Goal: Use online tool/utility: Use online tool/utility

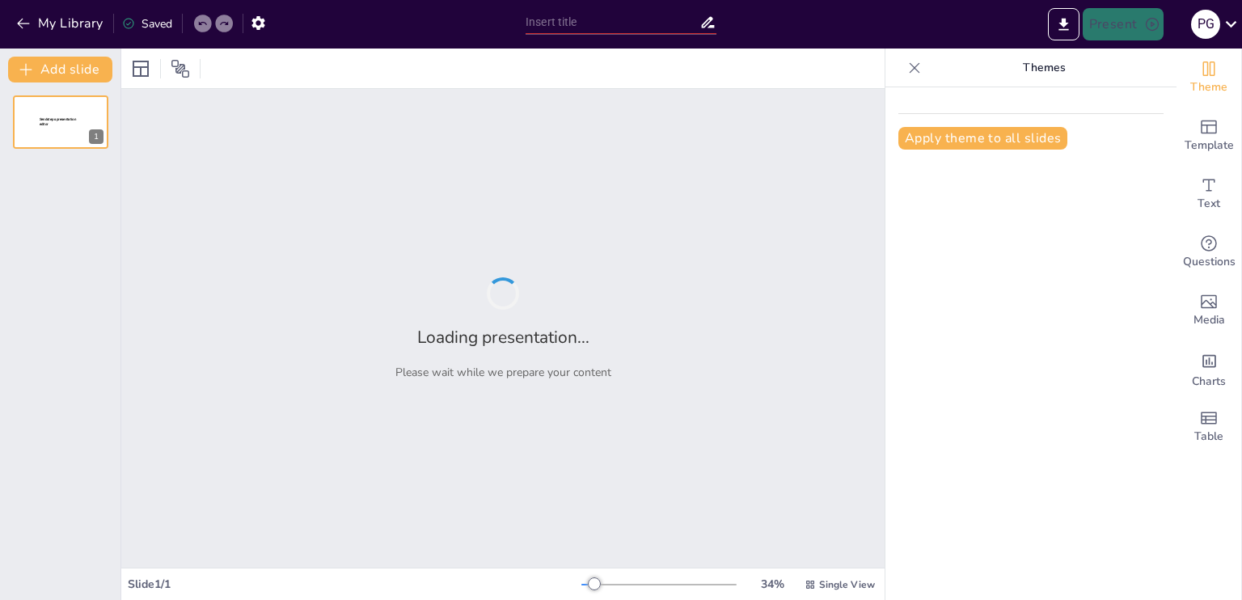
type input "UT 1: EL TALLER AGRARIO-FORESTAL"
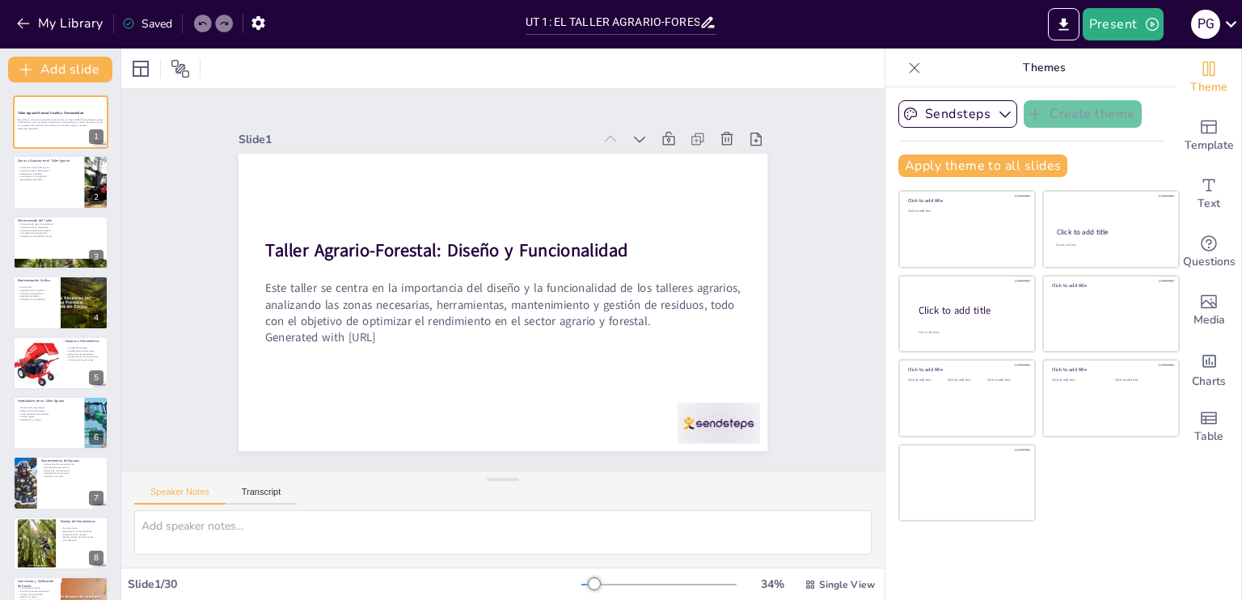
checkbox input "true"
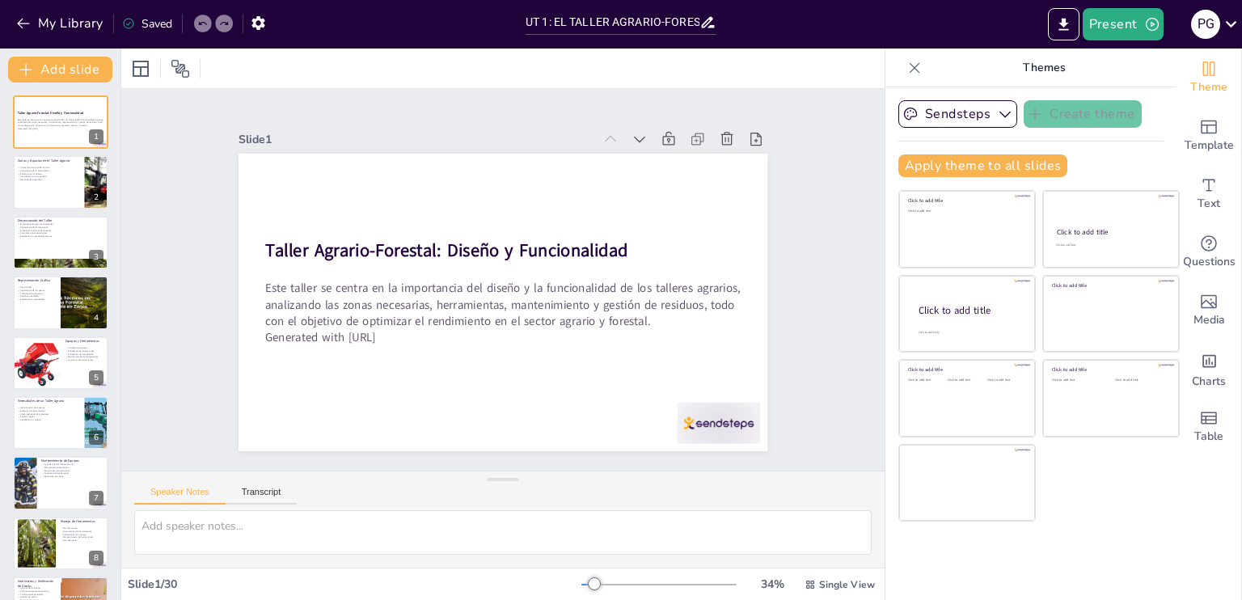
checkbox input "true"
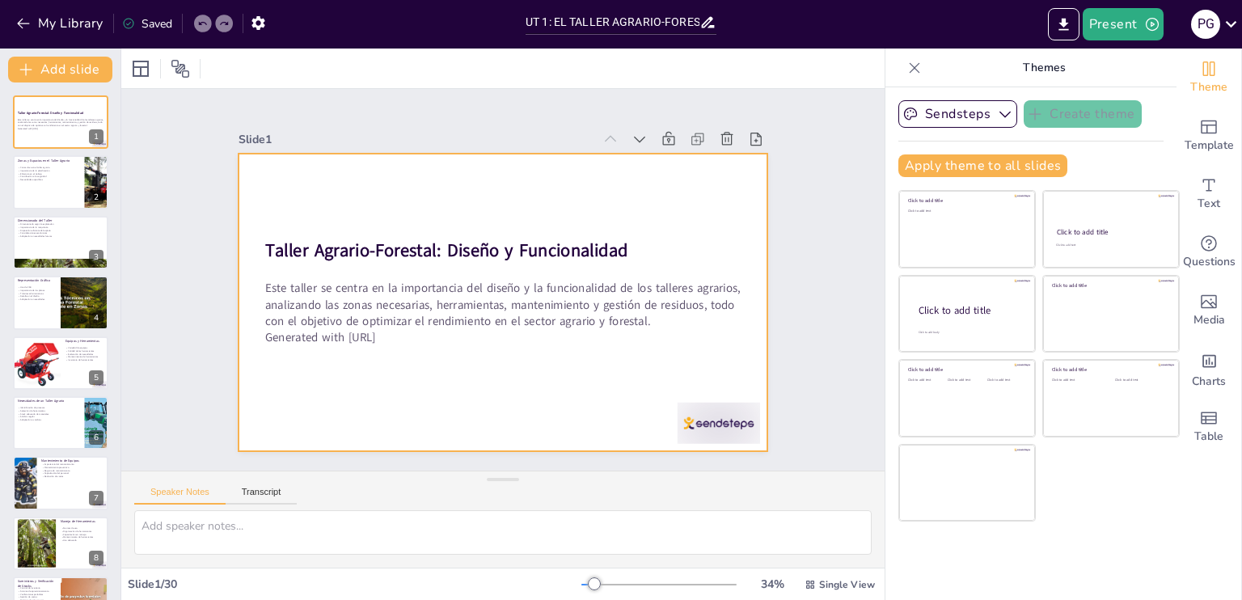
checkbox input "true"
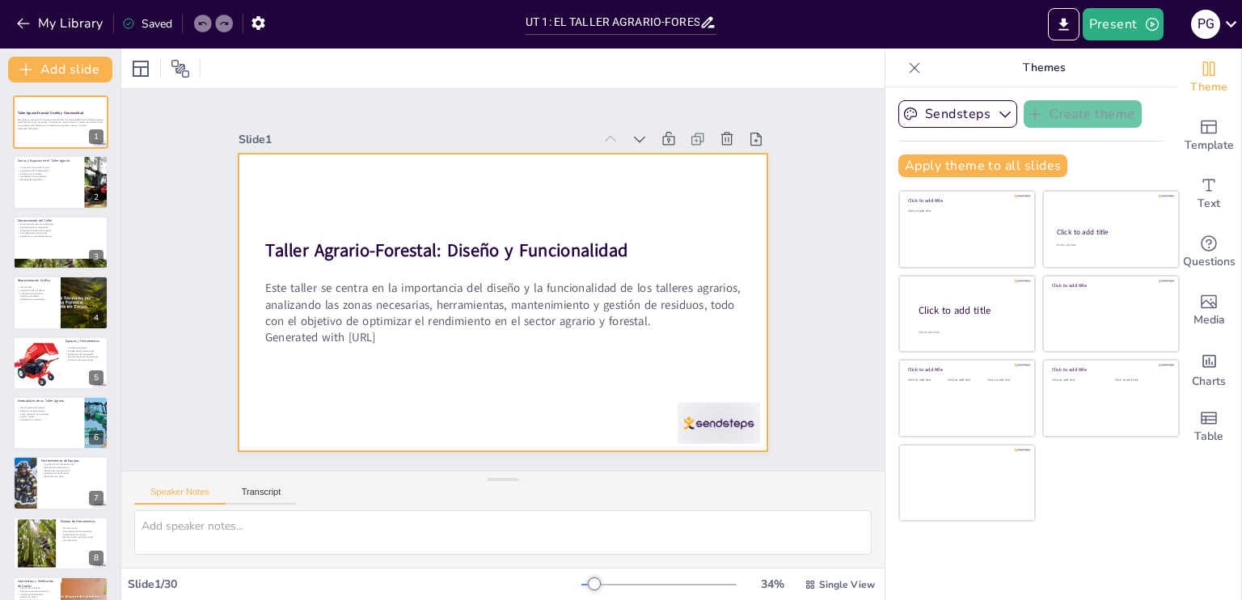
checkbox input "true"
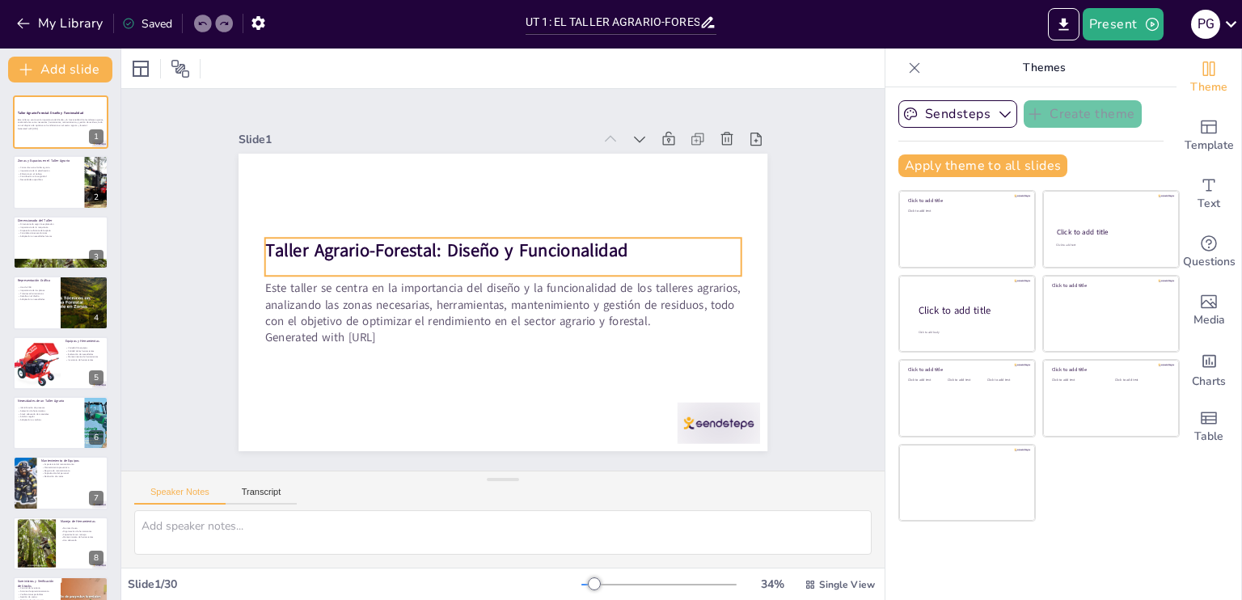
checkbox input "true"
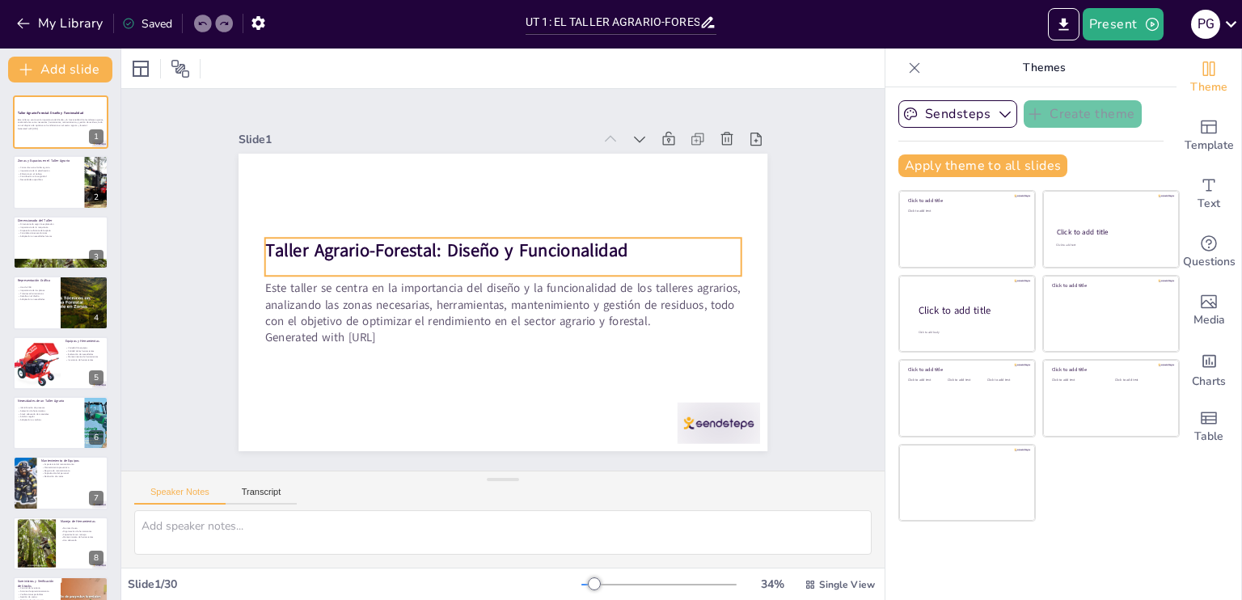
checkbox input "true"
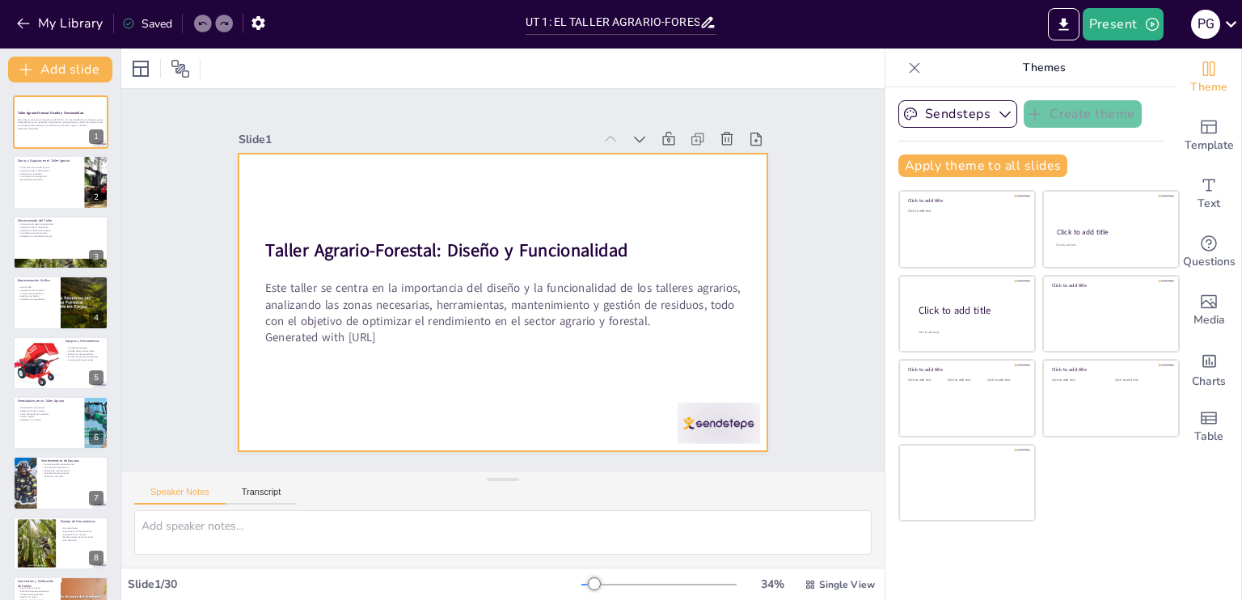
checkbox input "true"
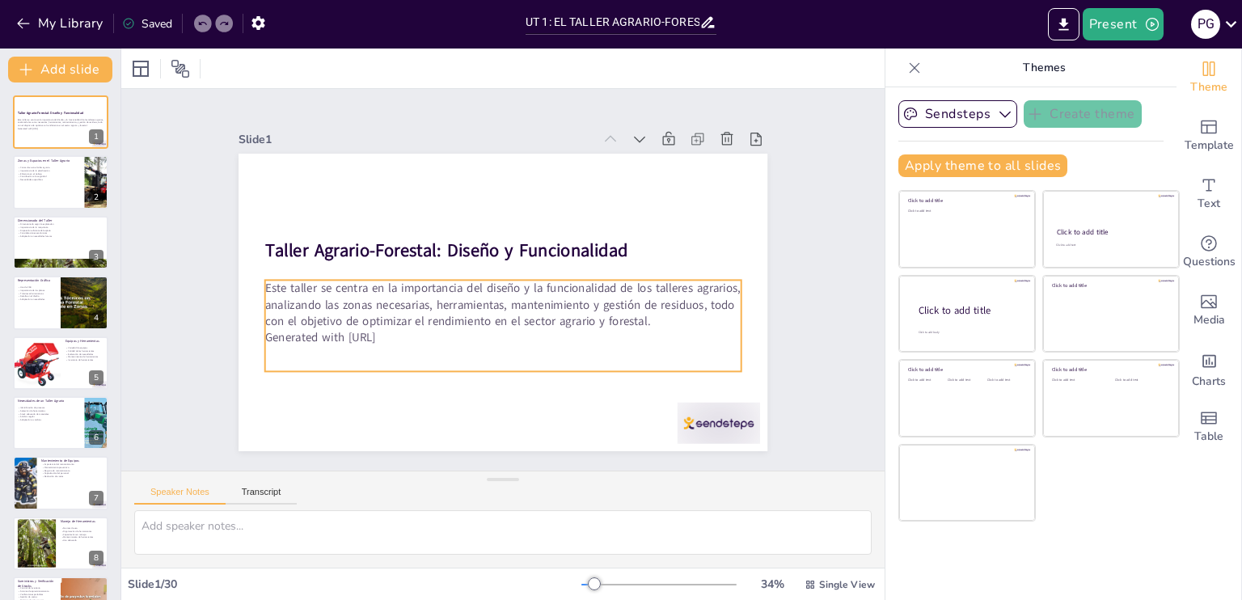
checkbox input "true"
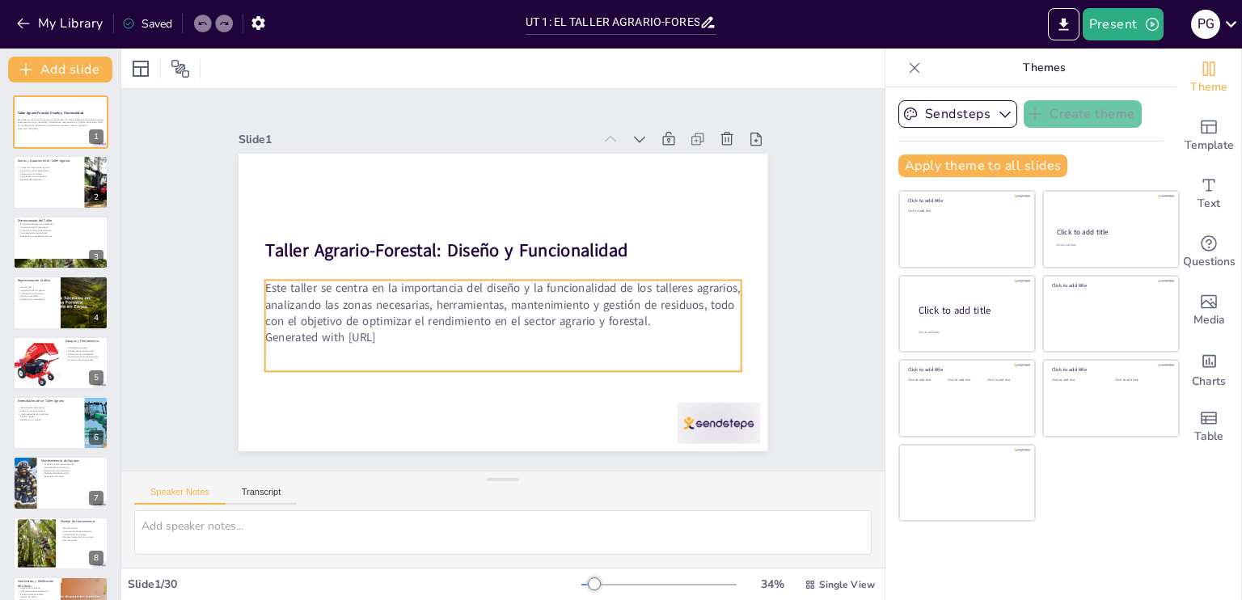
checkbox input "true"
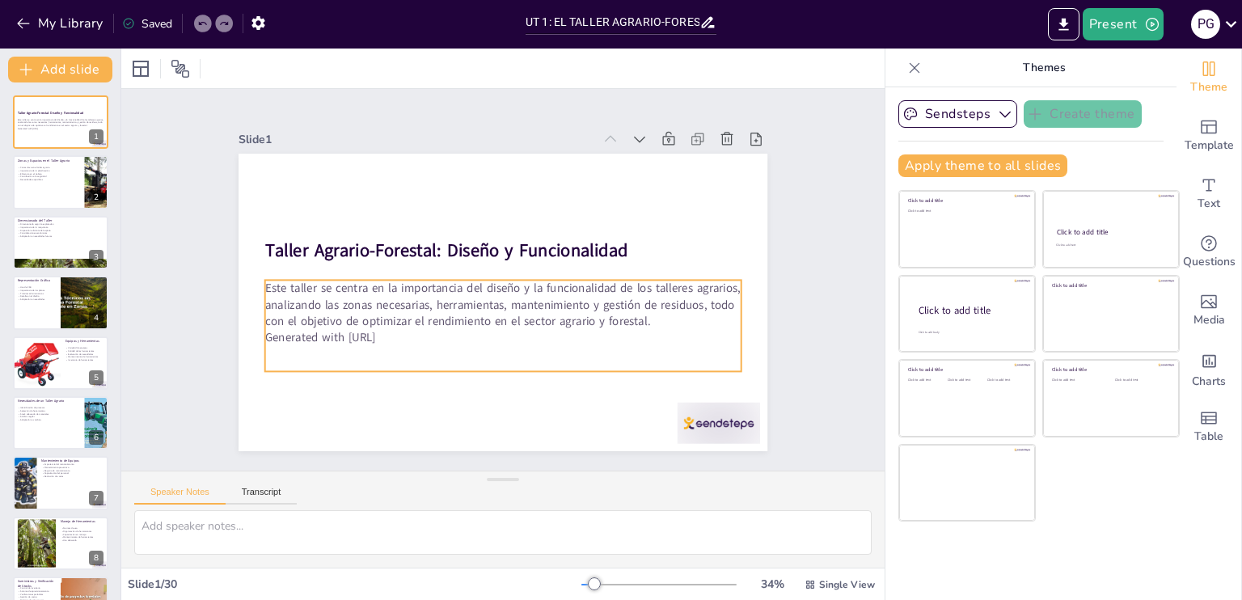
checkbox input "true"
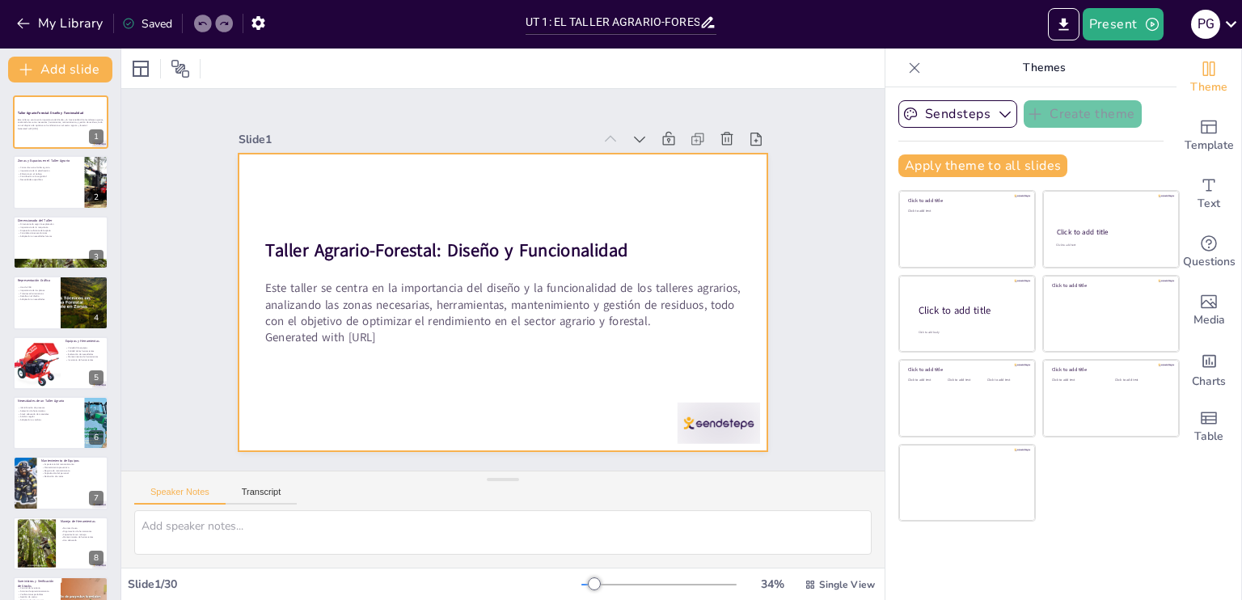
checkbox input "true"
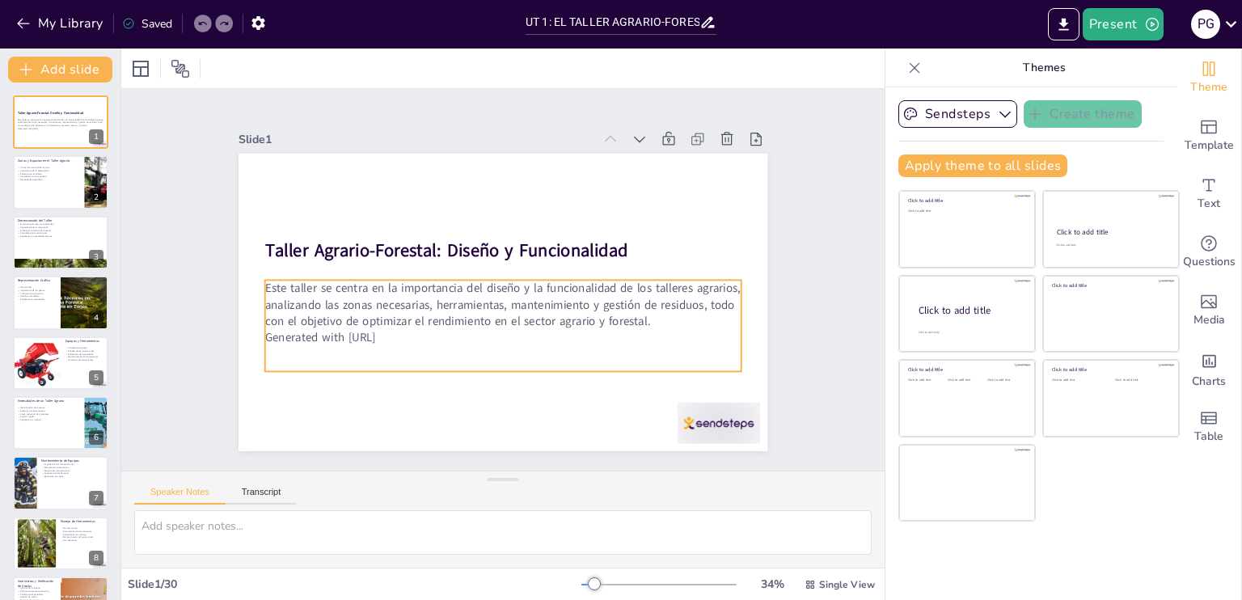
checkbox input "true"
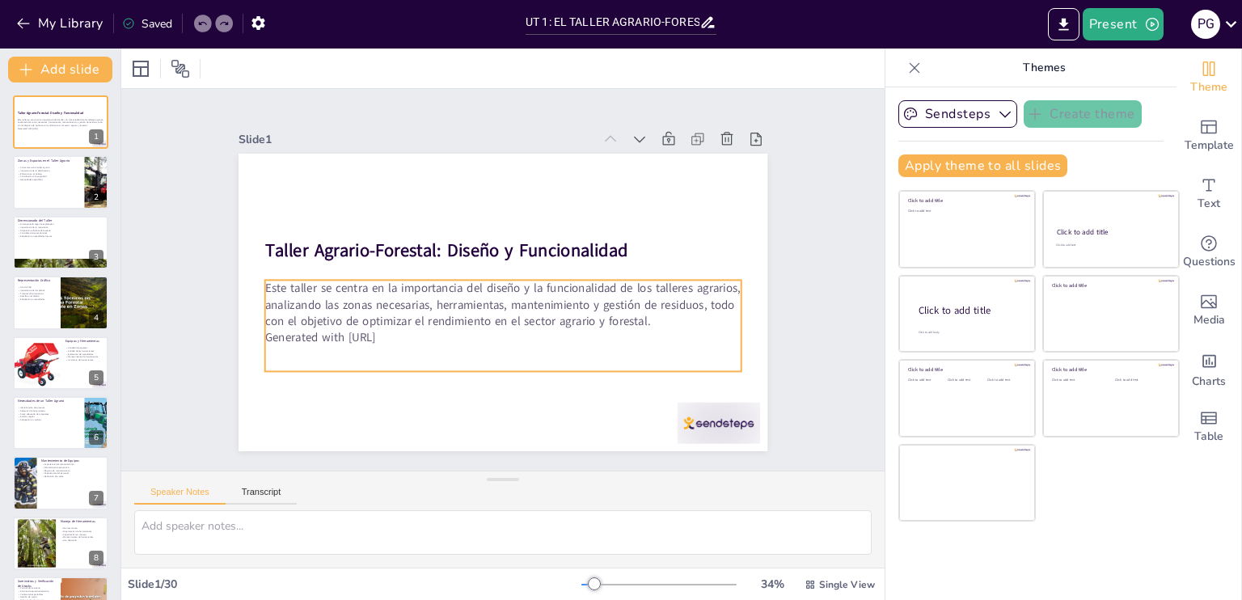
checkbox input "true"
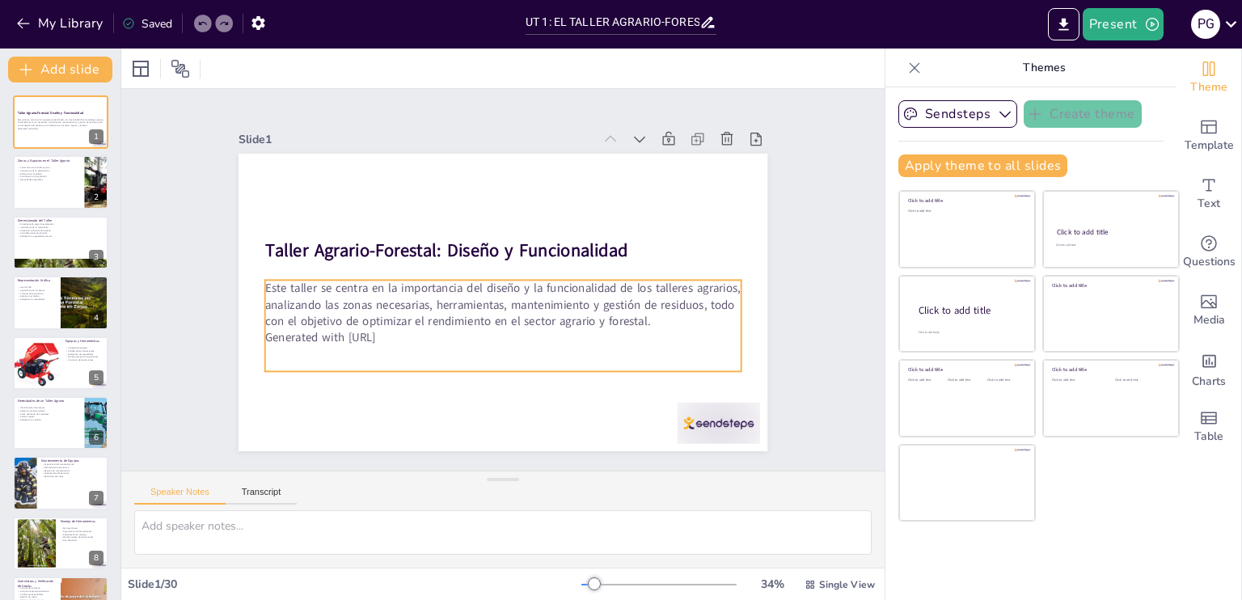
checkbox input "true"
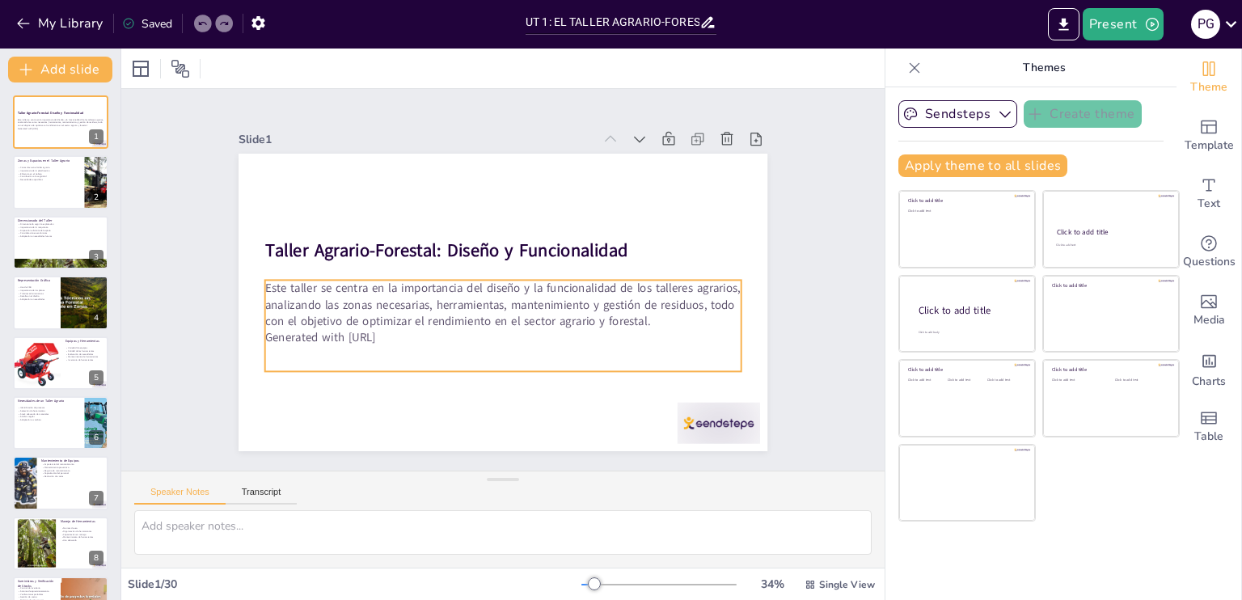
checkbox input "true"
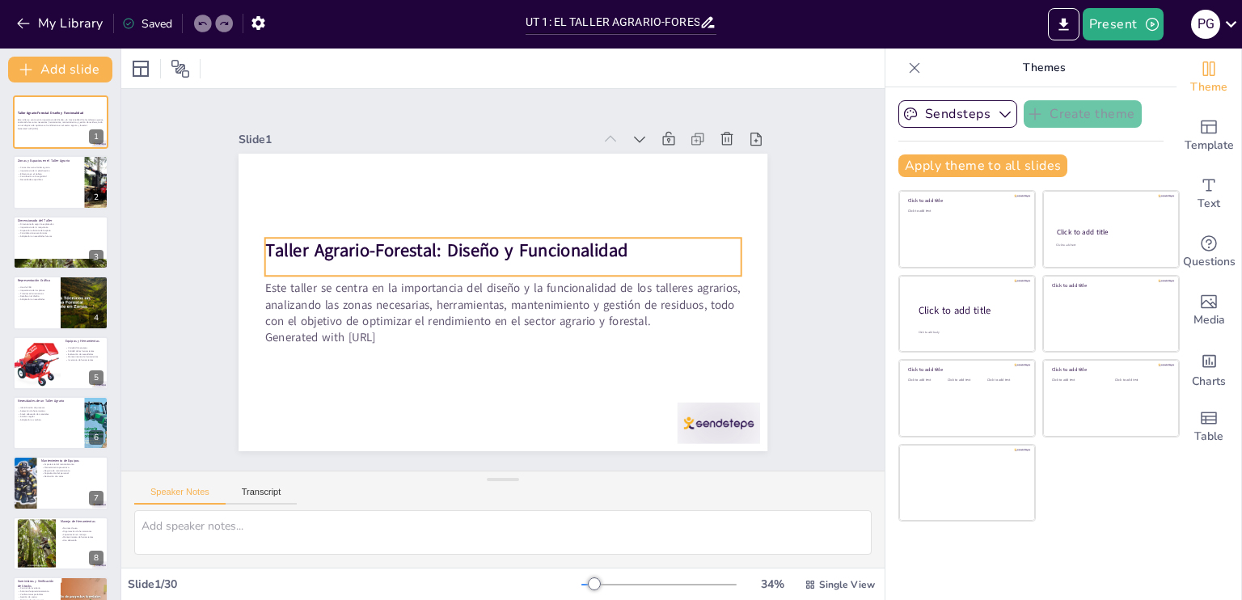
checkbox input "true"
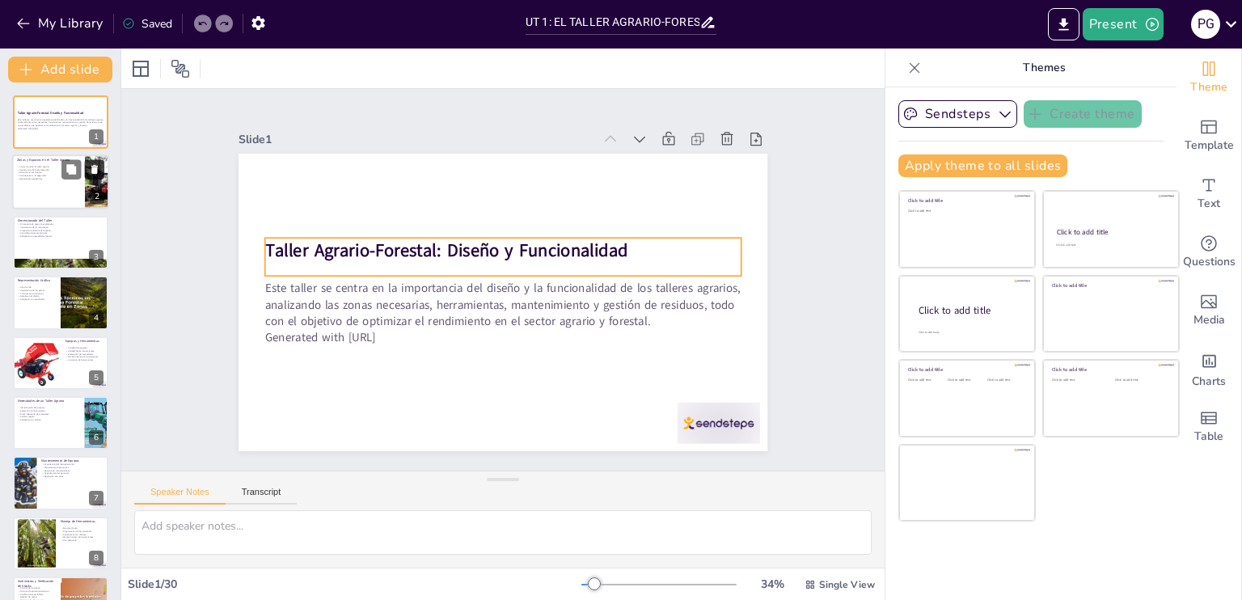
checkbox input "true"
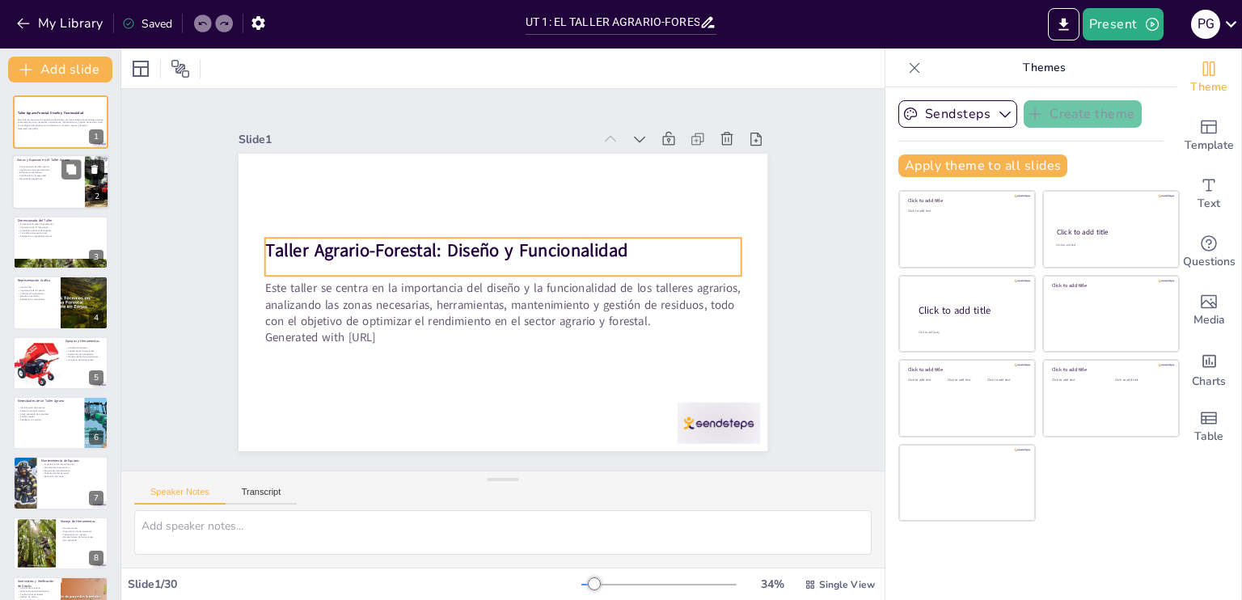
checkbox input "true"
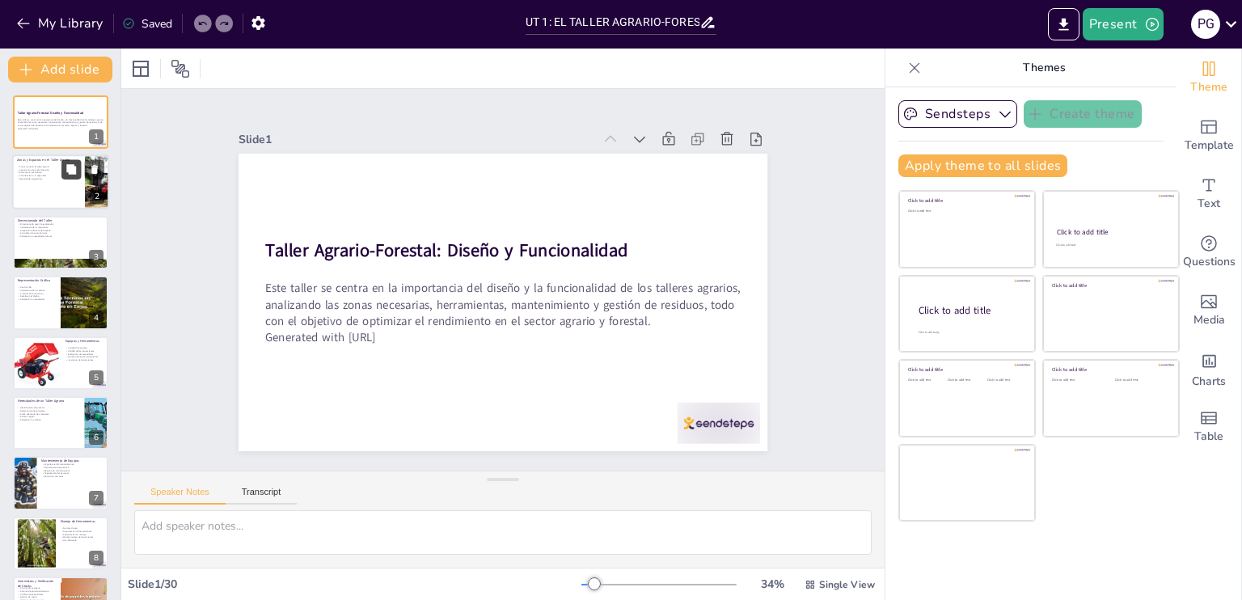
checkbox input "true"
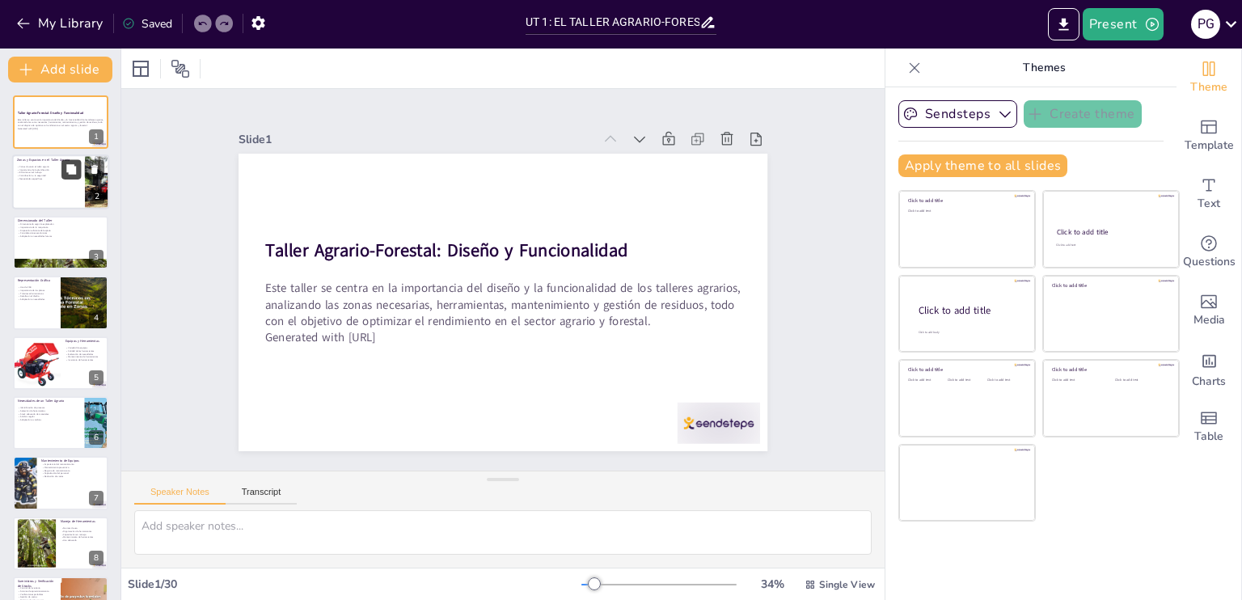
click at [78, 175] on button at bounding box center [70, 169] width 19 height 19
type textarea "Las zonas clave en un taller agrario son esenciales para su funcionamiento. Cad…"
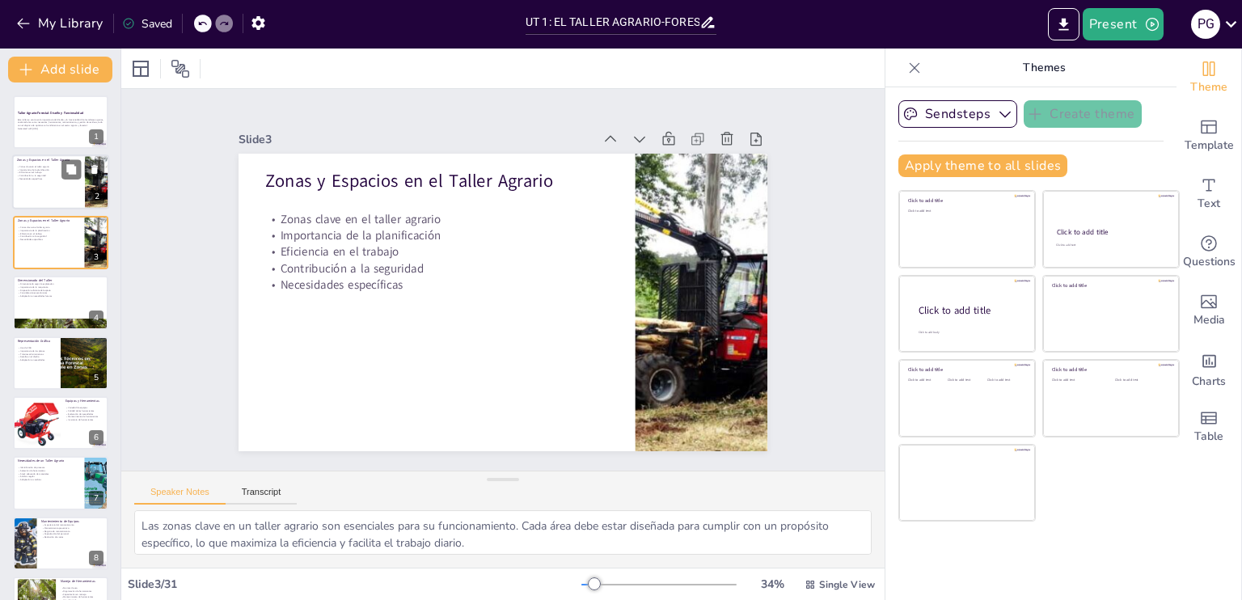
checkbox input "true"
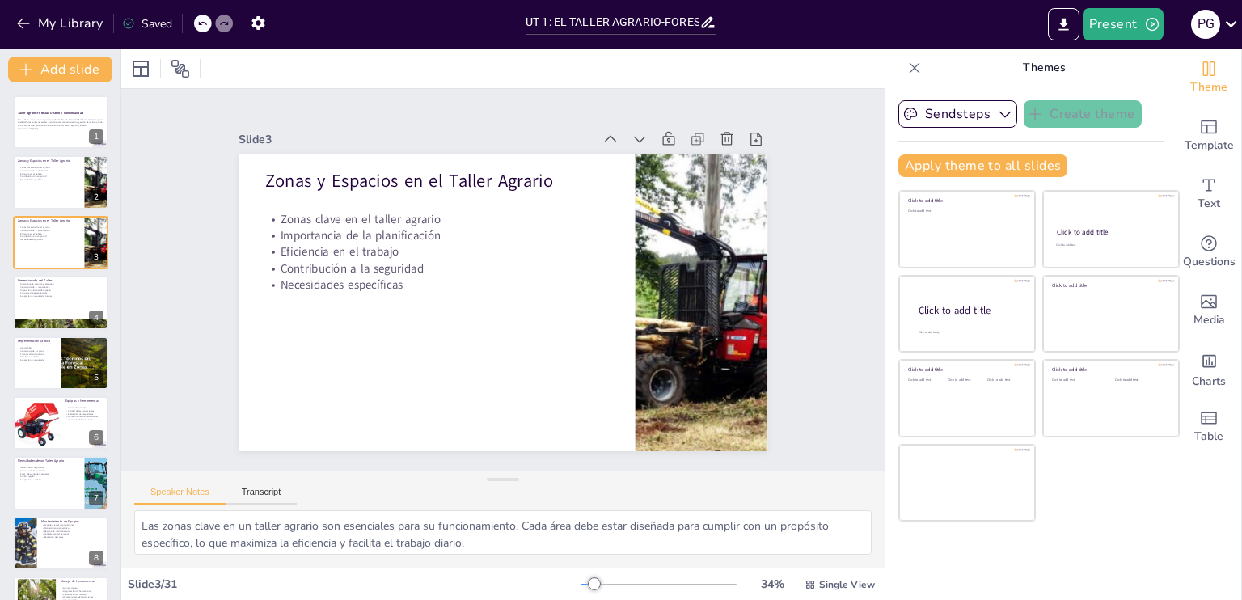
checkbox input "true"
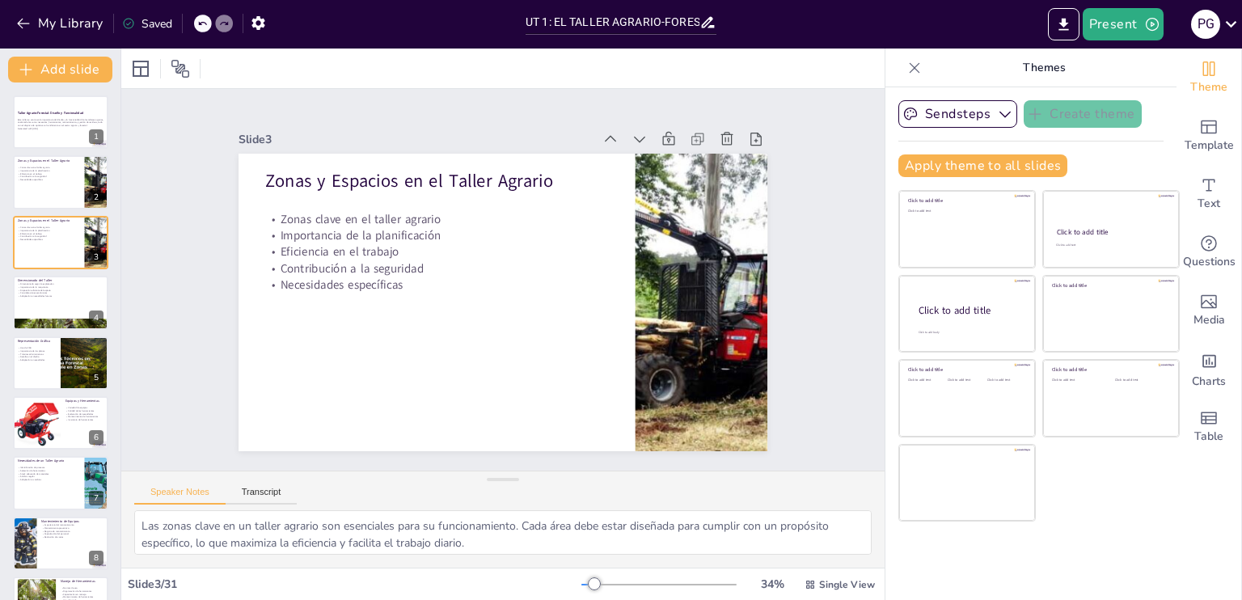
checkbox input "true"
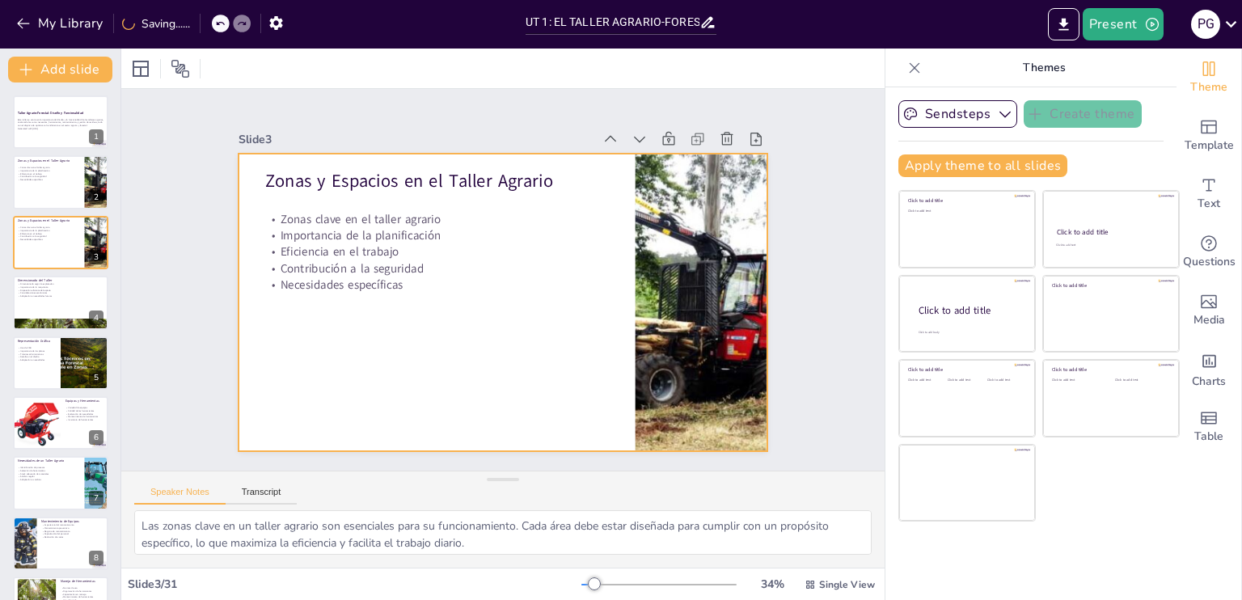
checkbox input "true"
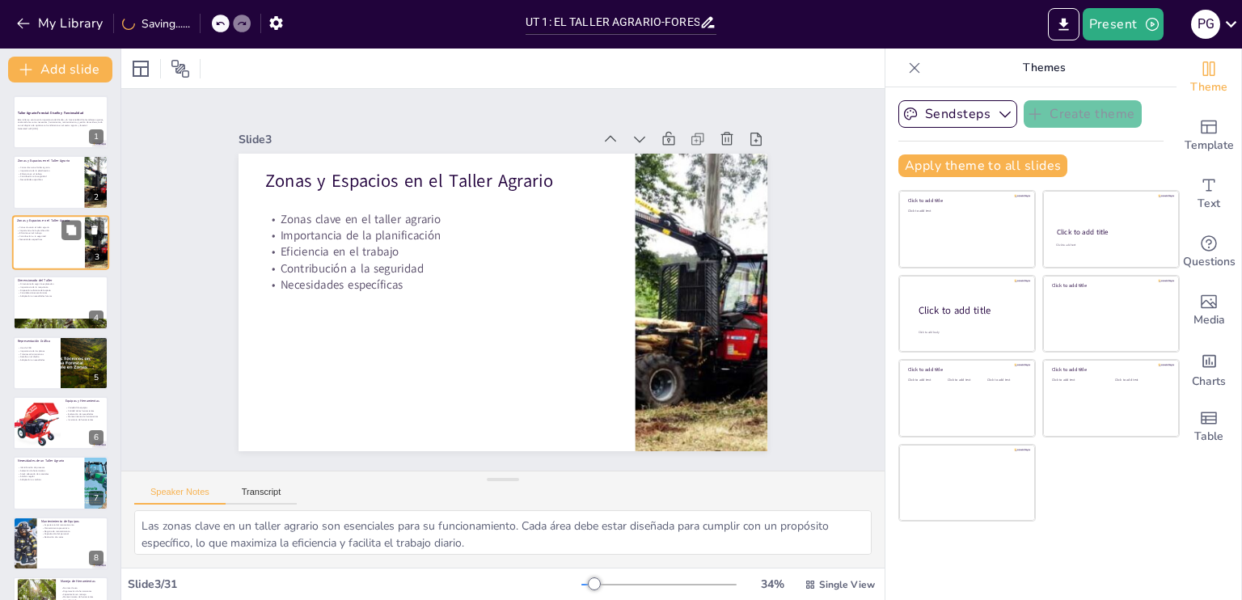
checkbox input "true"
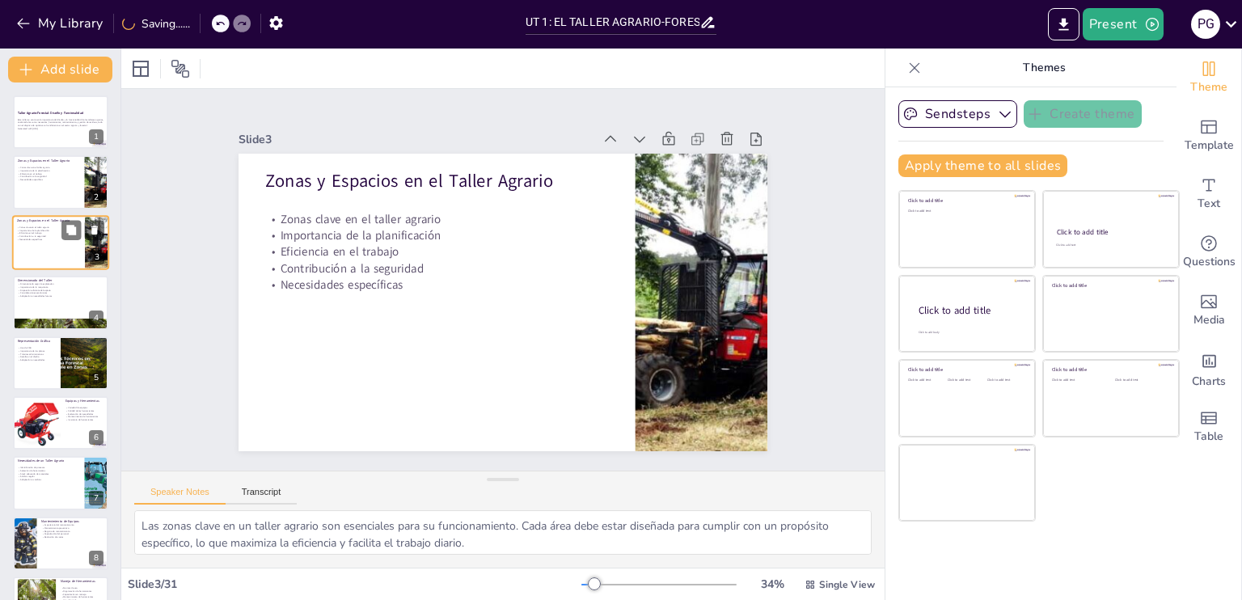
checkbox input "true"
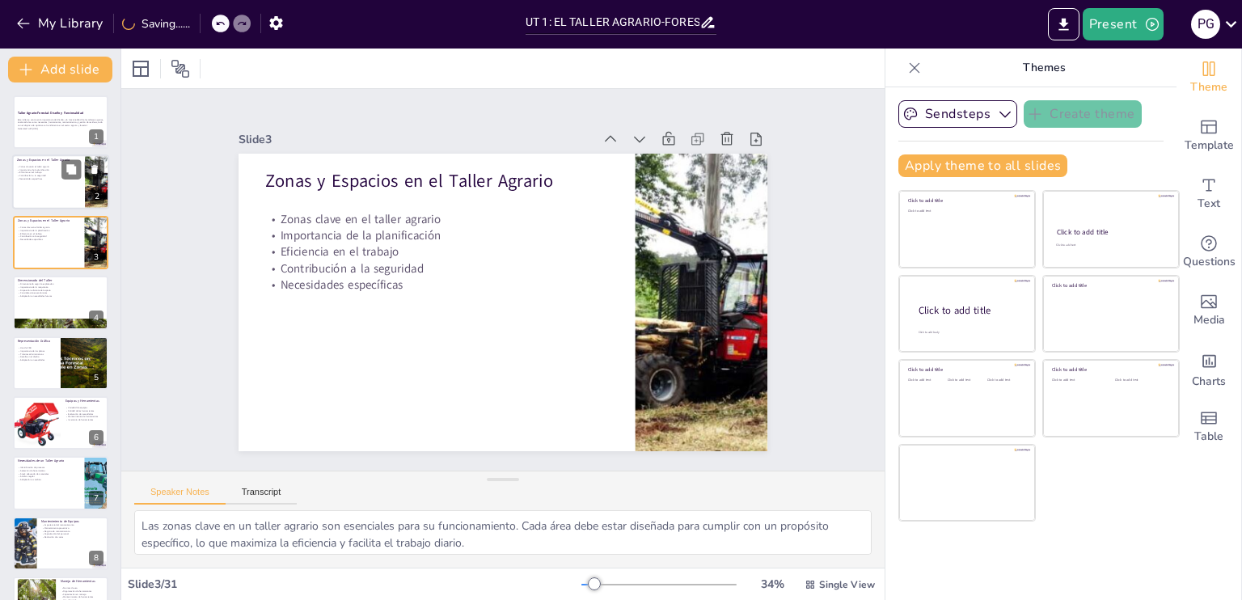
checkbox input "true"
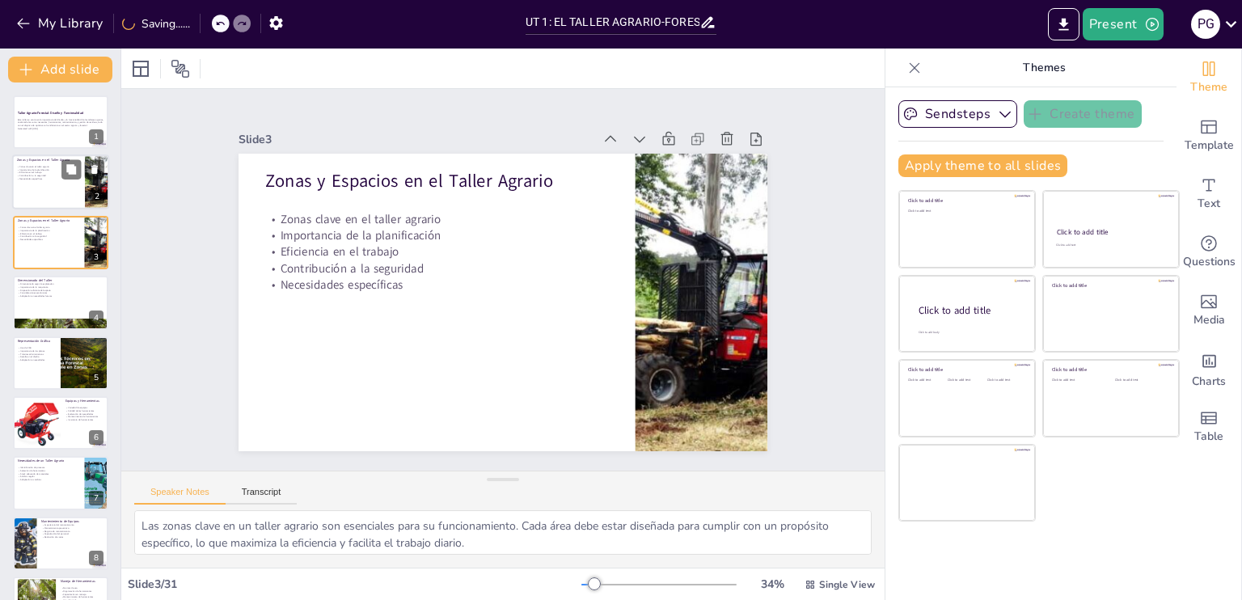
click at [58, 186] on div at bounding box center [60, 182] width 97 height 55
checkbox input "true"
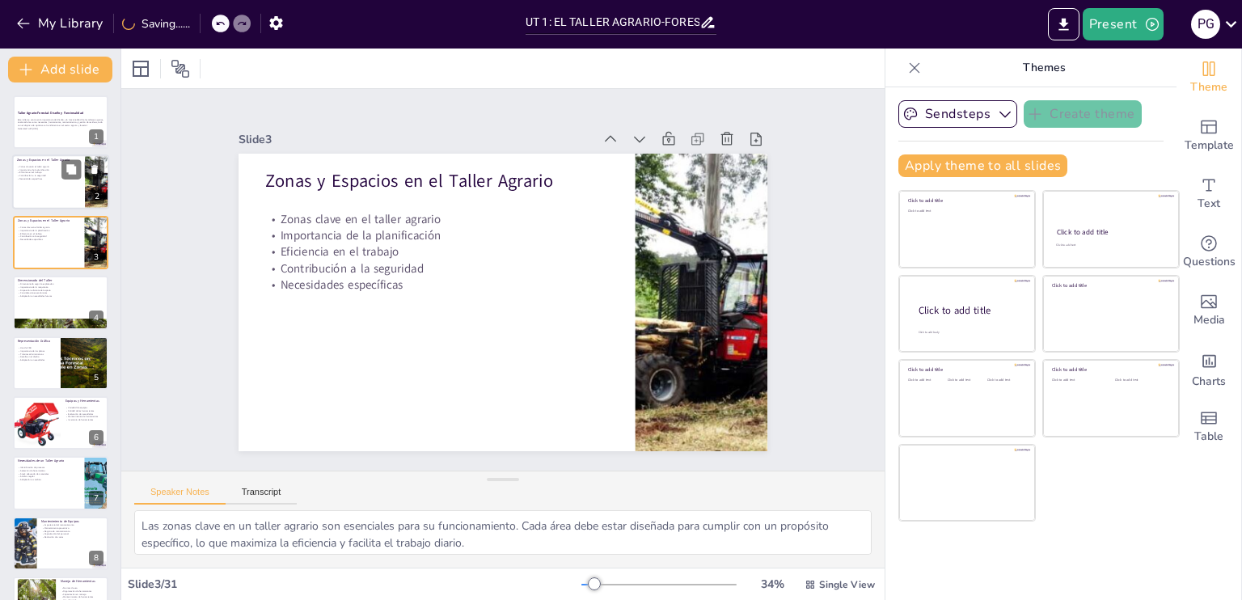
checkbox input "true"
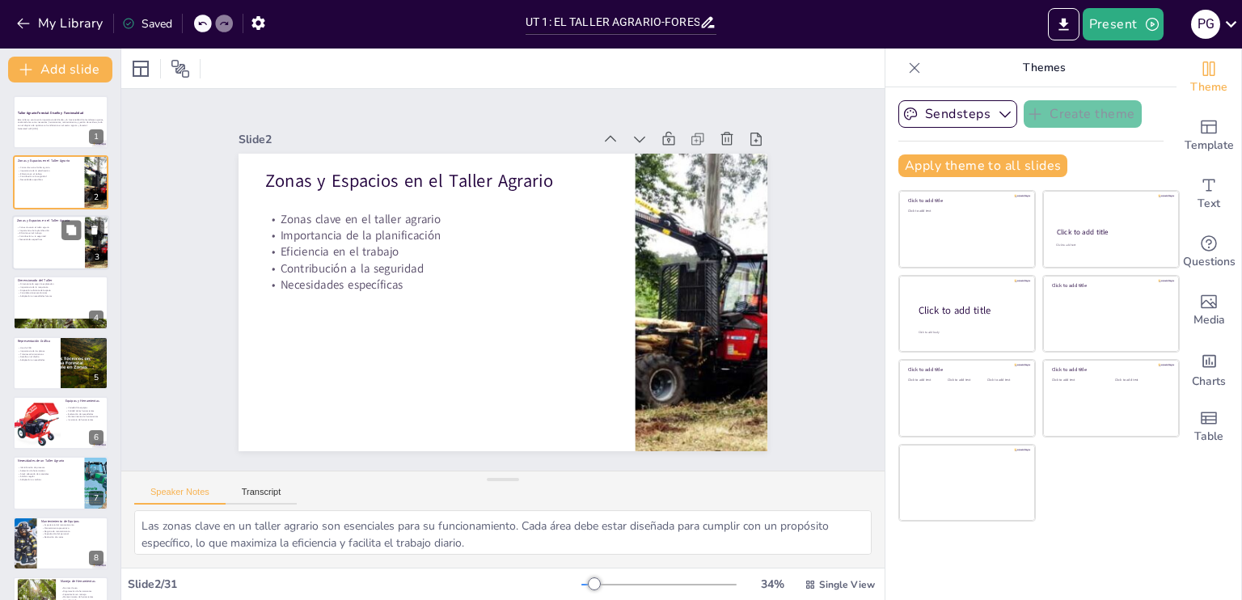
checkbox input "true"
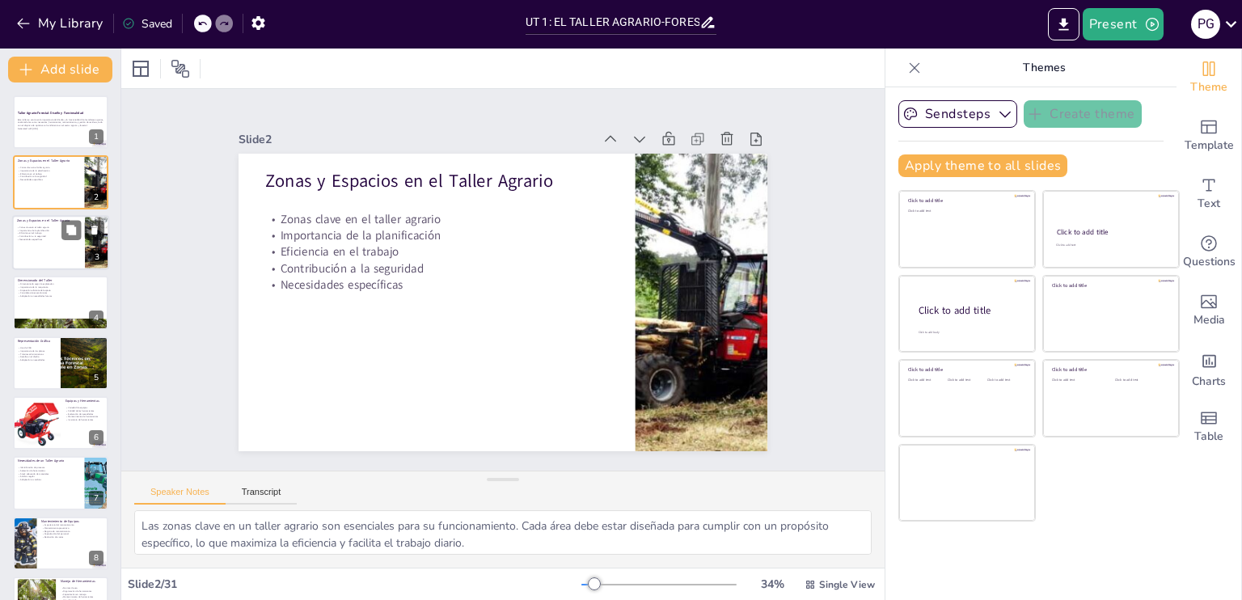
checkbox input "true"
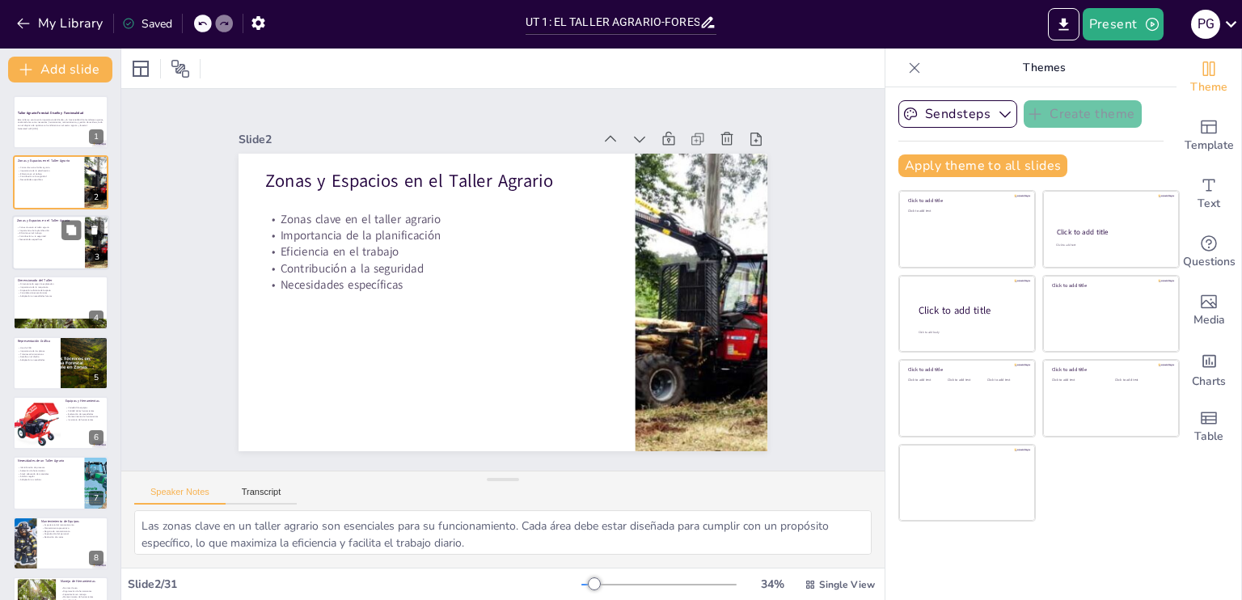
checkbox input "true"
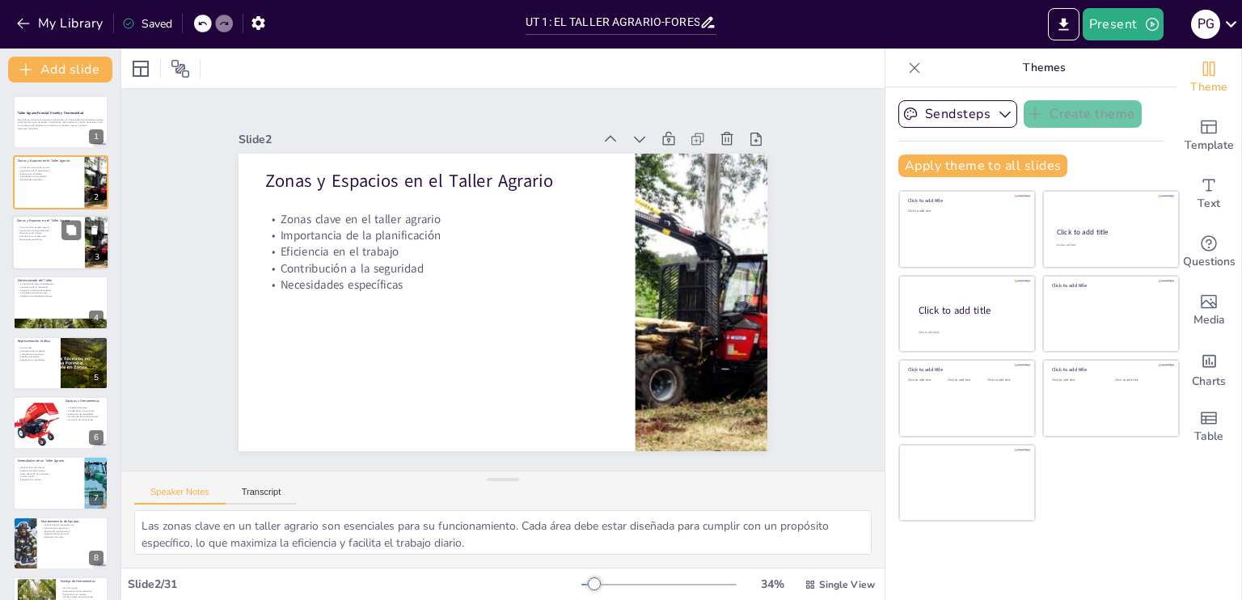
checkbox input "true"
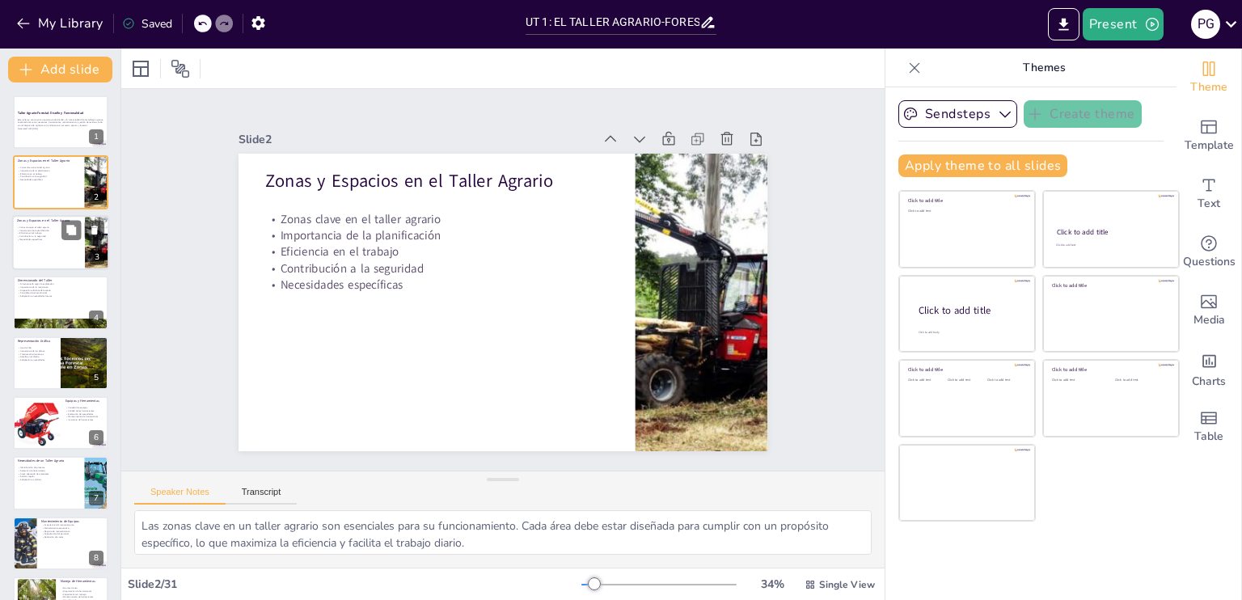
checkbox input "true"
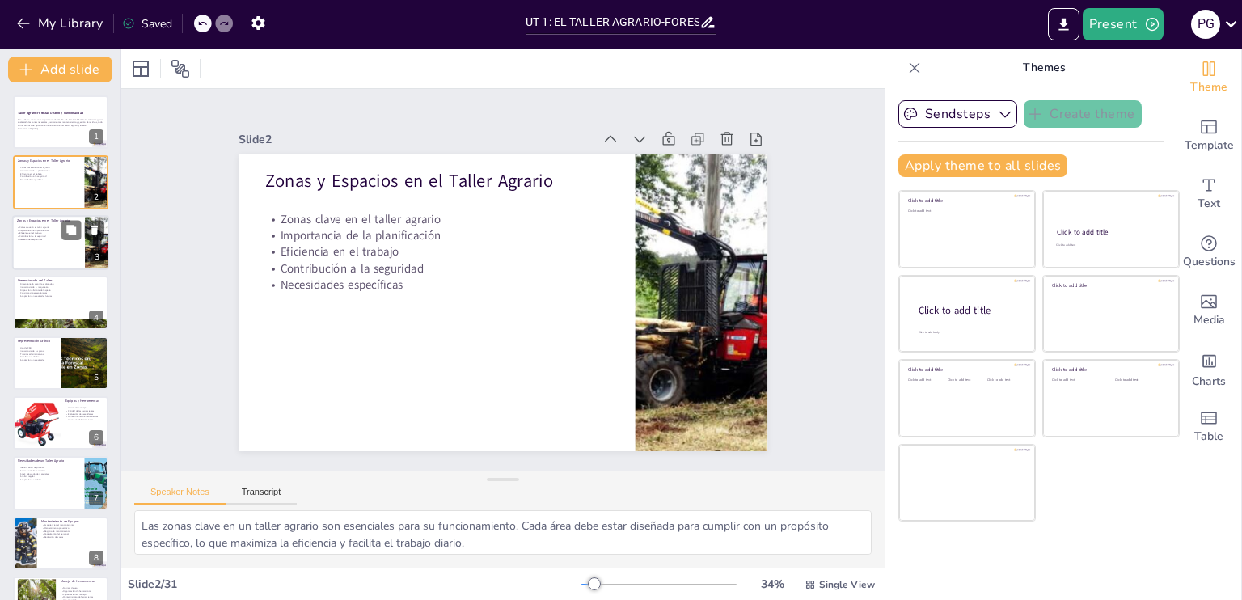
checkbox input "true"
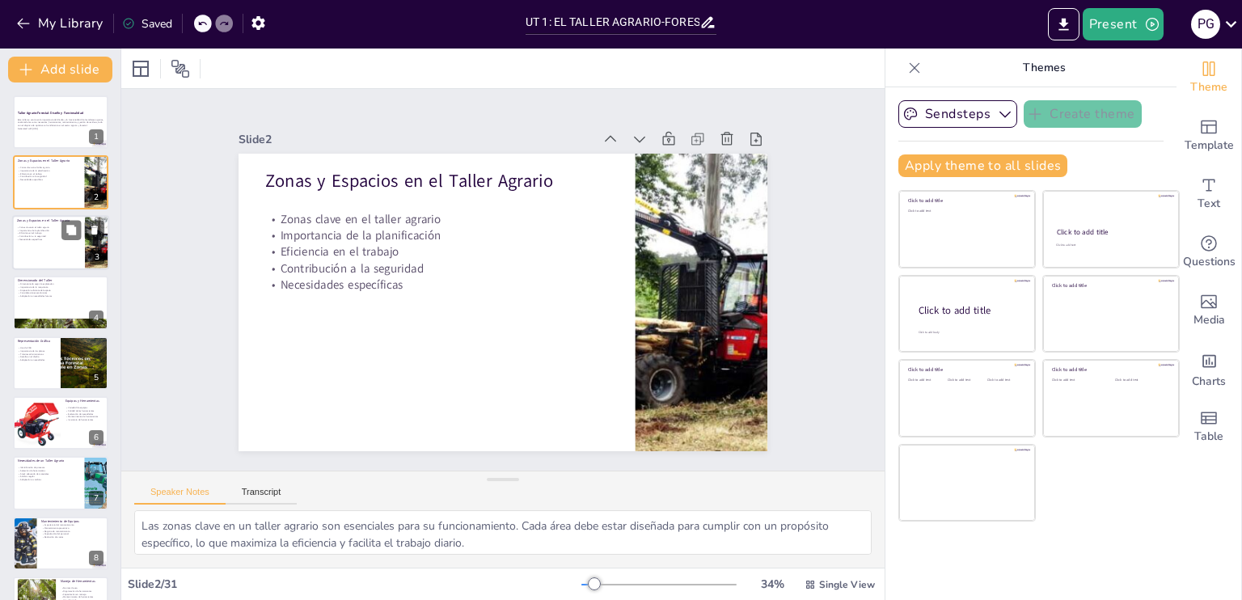
checkbox input "true"
click at [43, 241] on div at bounding box center [60, 242] width 97 height 55
checkbox input "true"
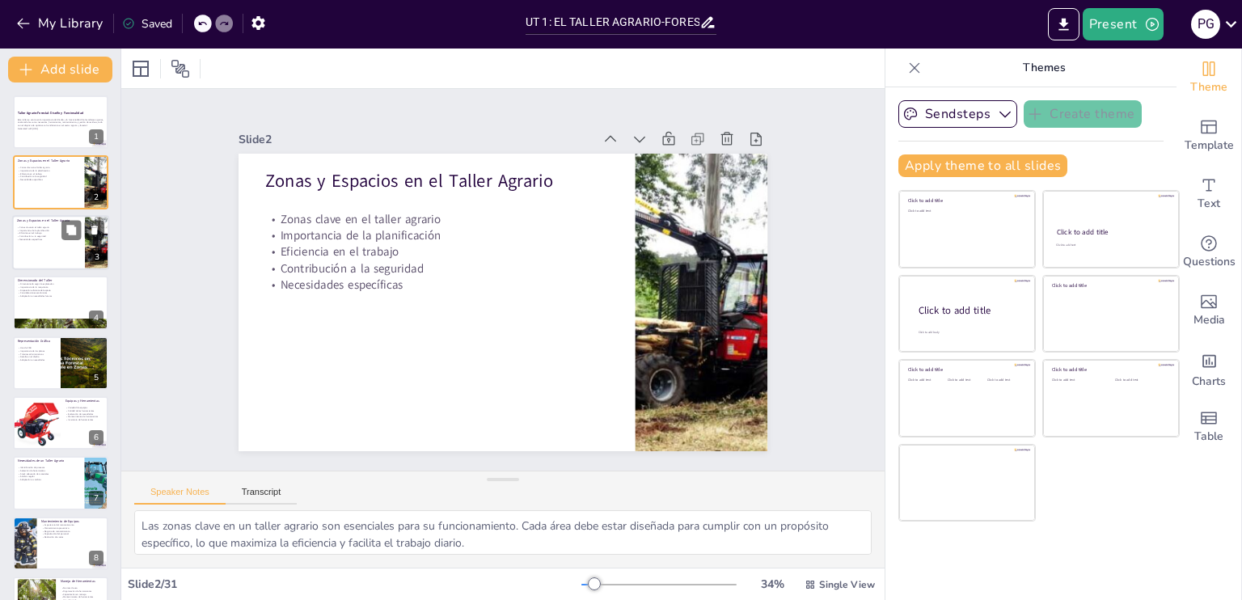
checkbox input "true"
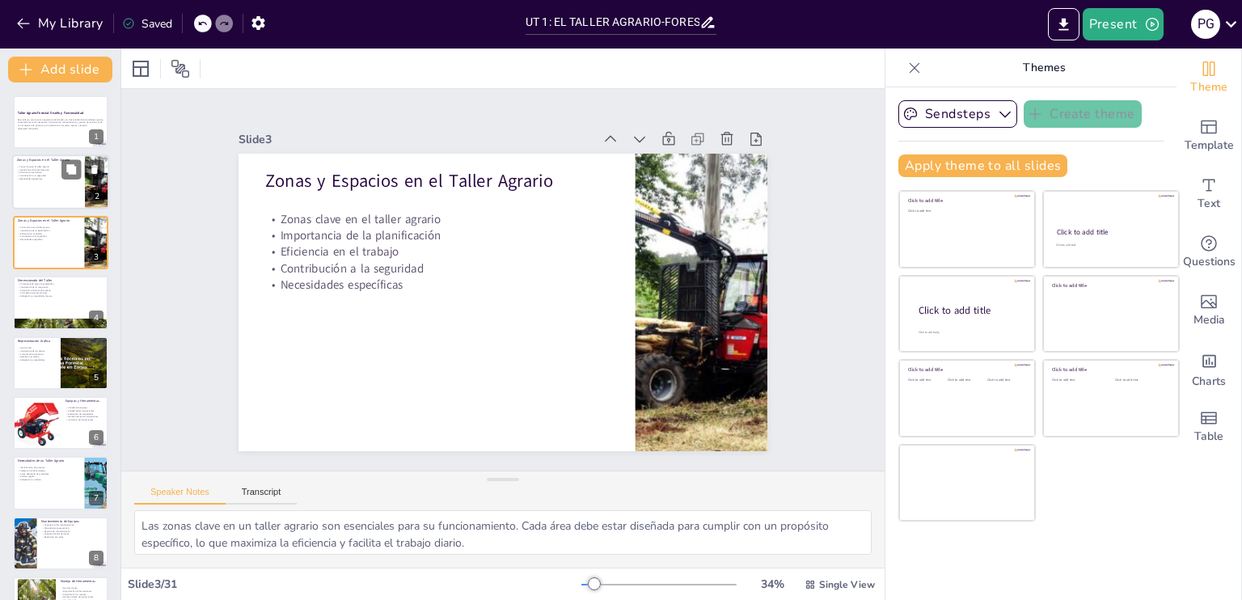
checkbox input "true"
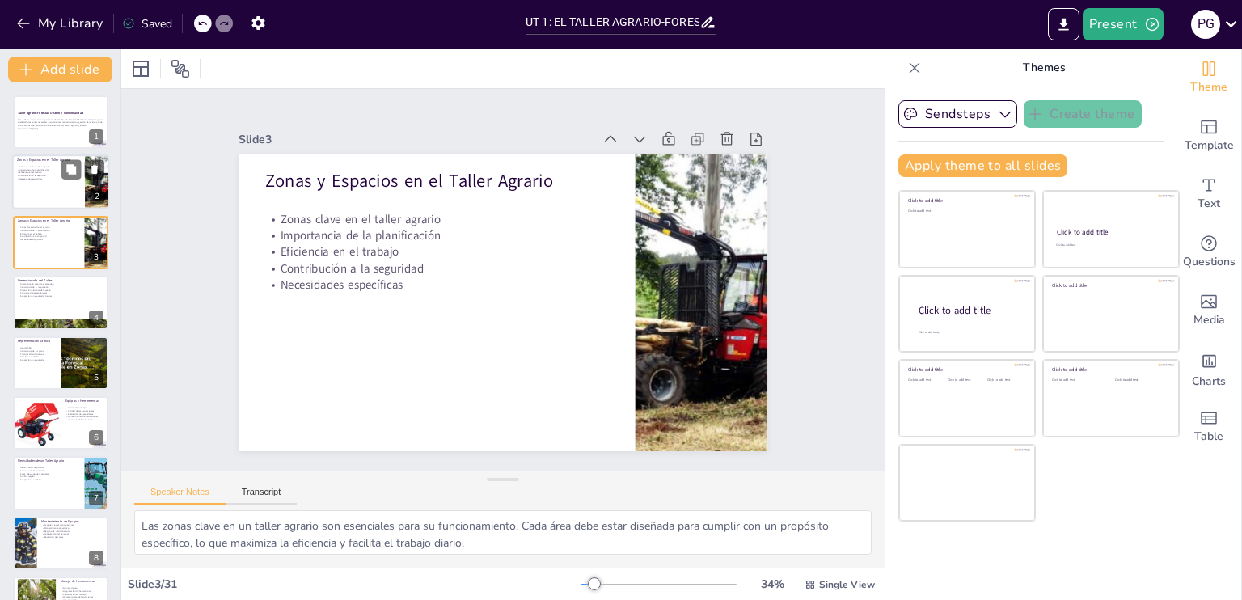
checkbox input "true"
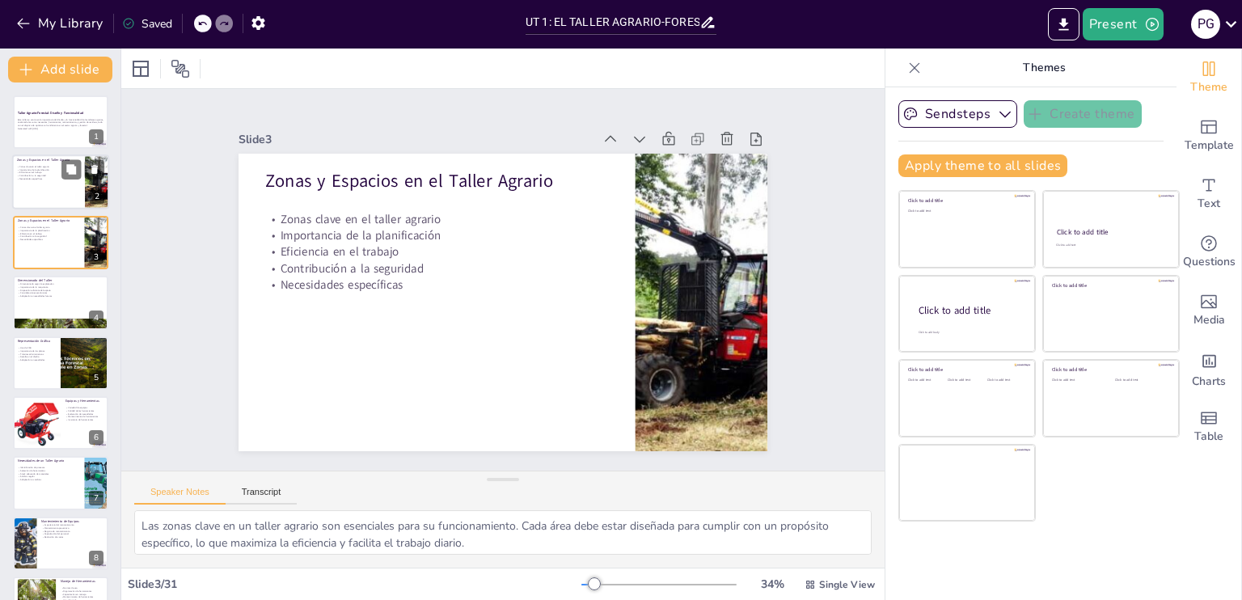
checkbox input "true"
click at [39, 193] on div at bounding box center [60, 182] width 97 height 55
checkbox input "true"
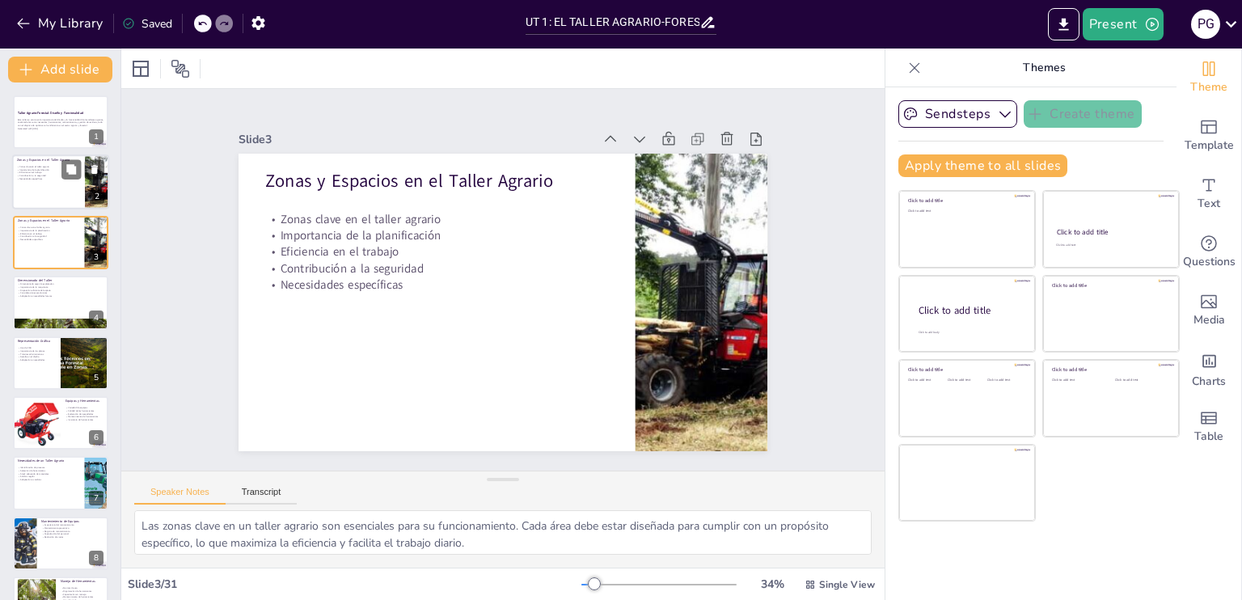
checkbox input "true"
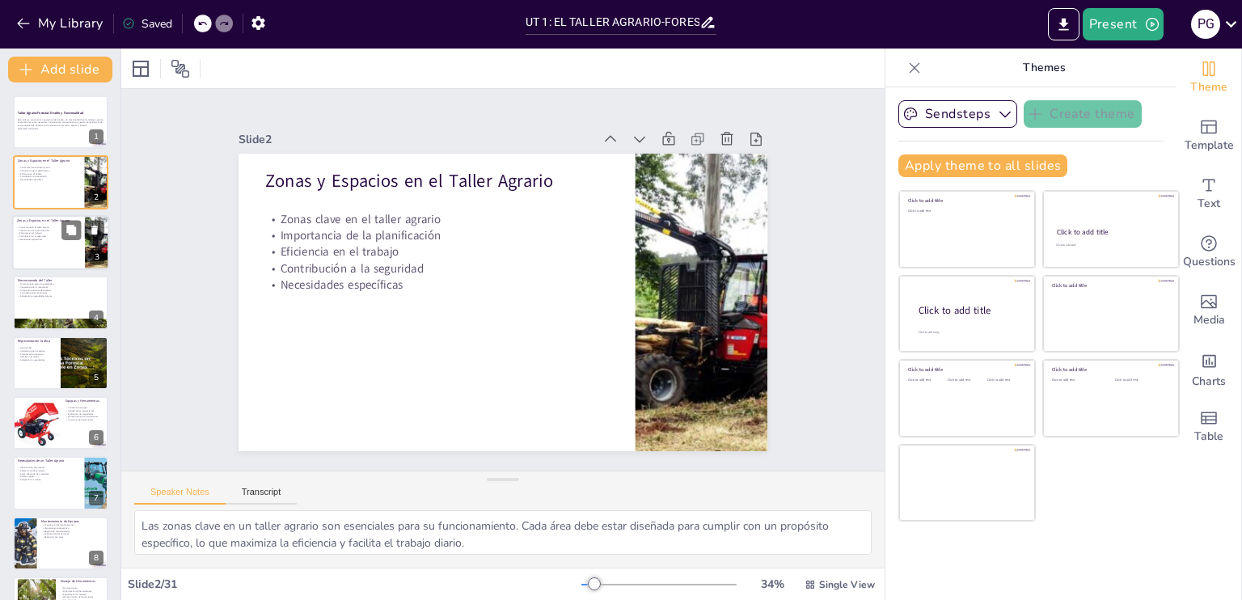
checkbox input "true"
click at [43, 292] on p "Consideraciones económicas" at bounding box center [60, 293] width 87 height 3
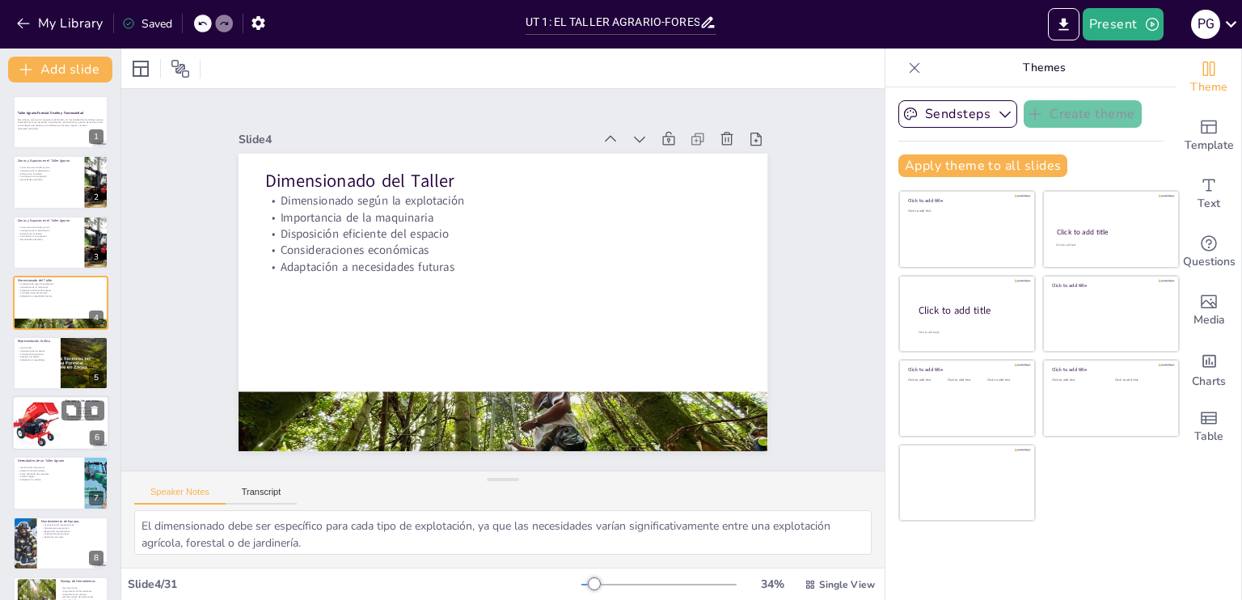
click at [28, 438] on div at bounding box center [36, 423] width 55 height 55
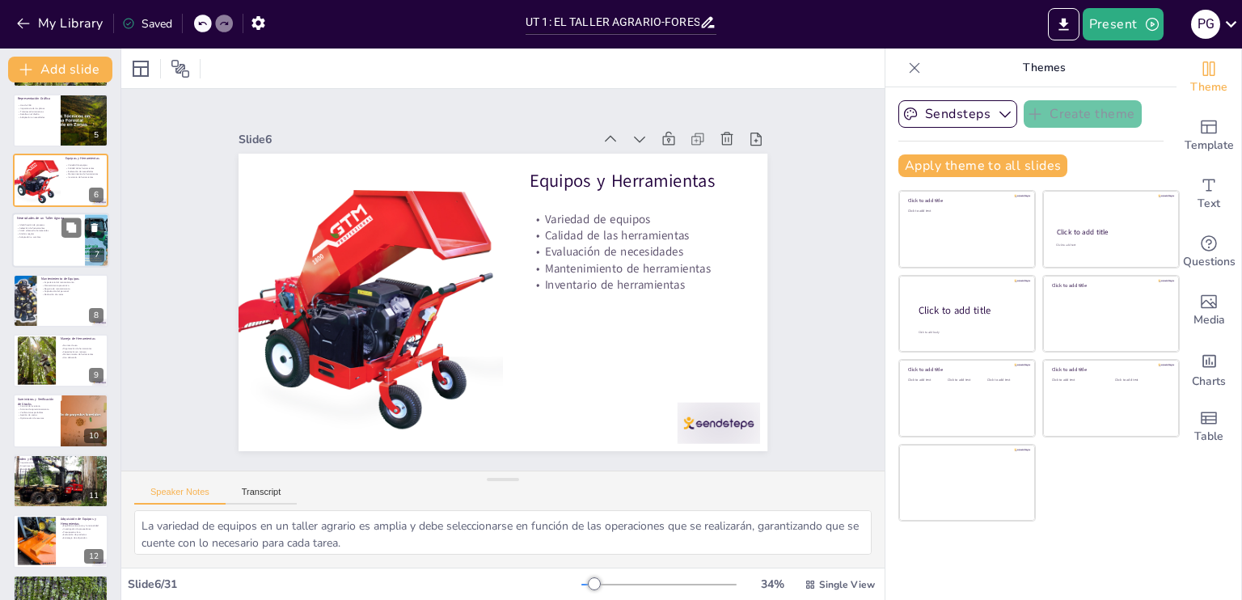
click at [52, 238] on div at bounding box center [60, 241] width 97 height 55
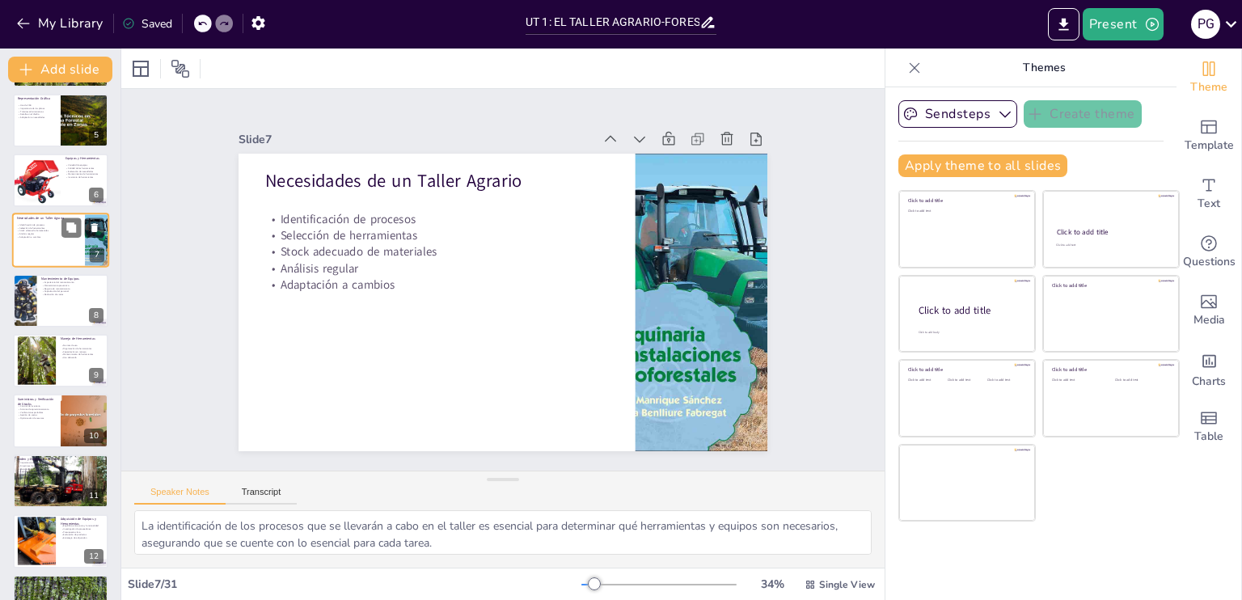
scroll to position [142, 0]
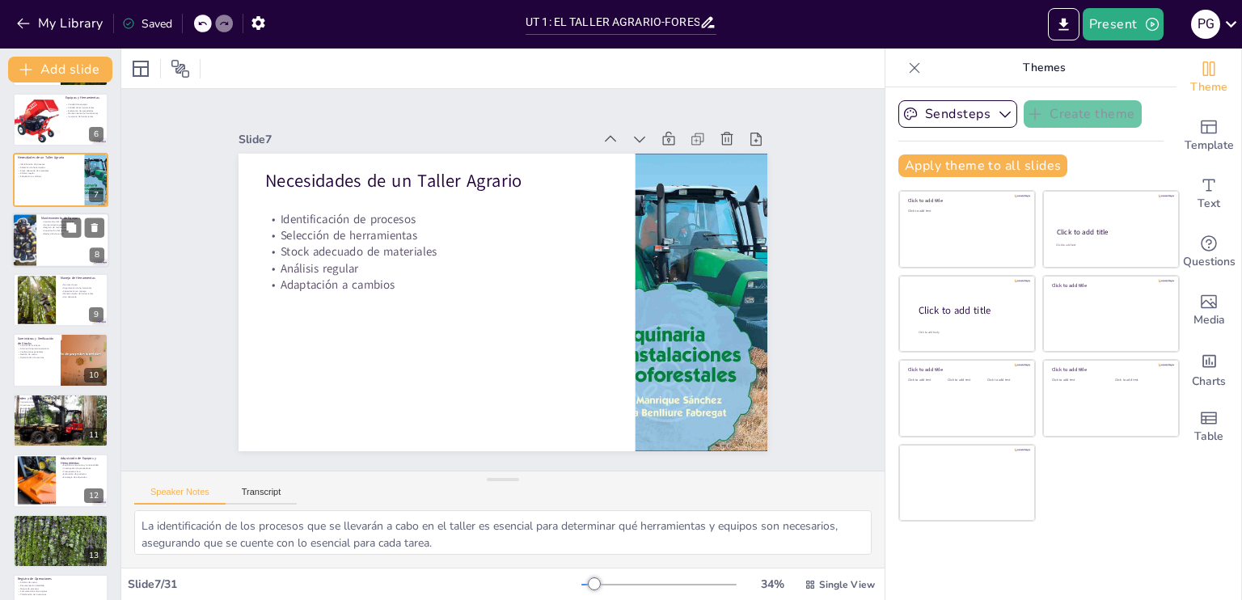
click at [58, 248] on div at bounding box center [60, 240] width 97 height 55
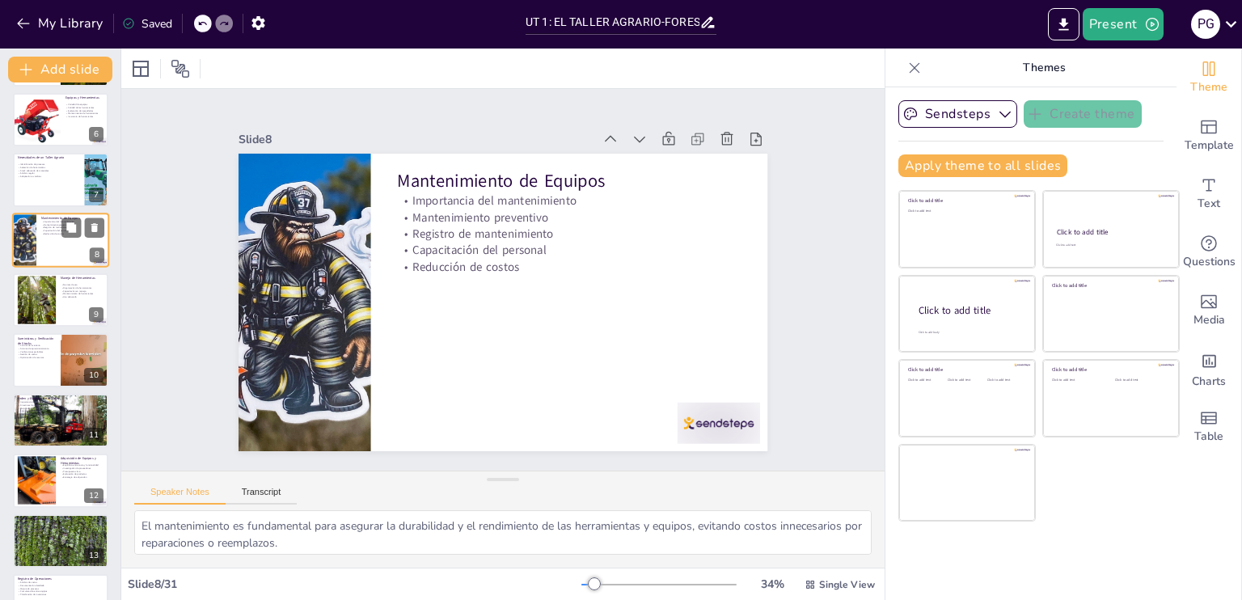
scroll to position [201, 0]
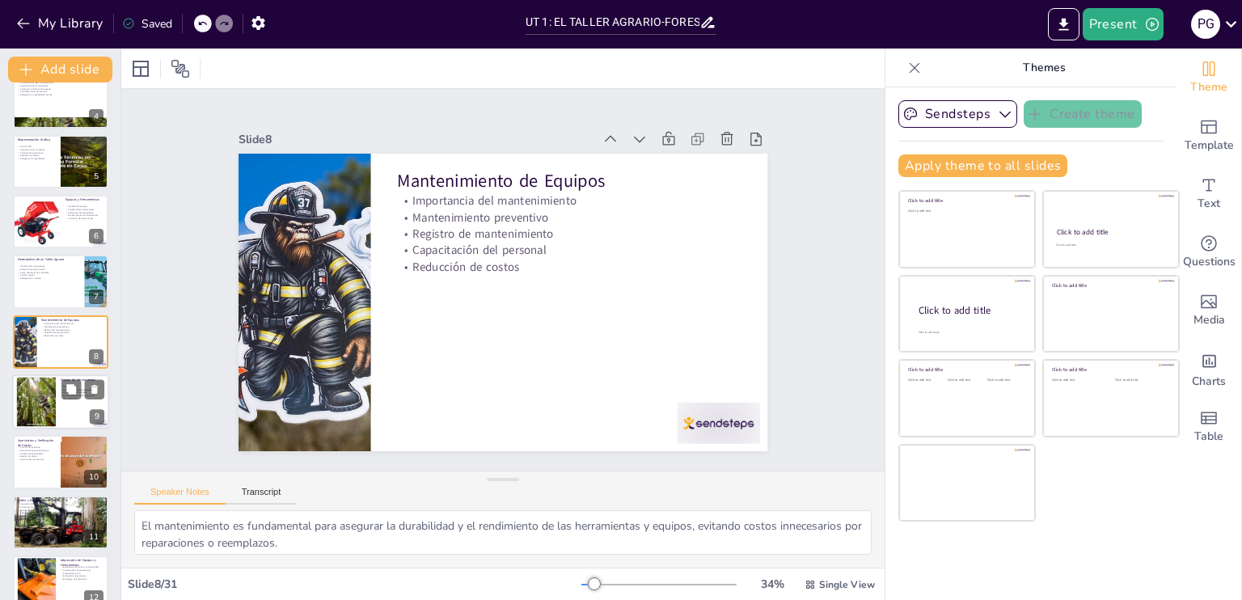
click at [54, 414] on div at bounding box center [36, 402] width 87 height 49
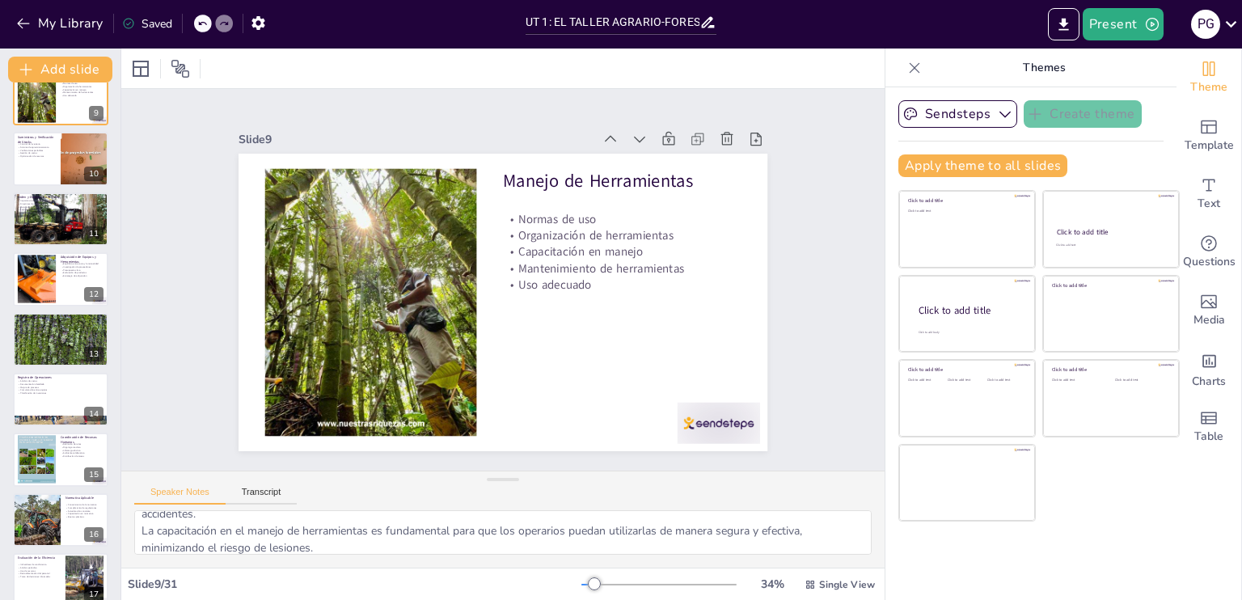
scroll to position [0, 0]
click at [40, 332] on p "Sistema de seguimiento" at bounding box center [60, 333] width 87 height 3
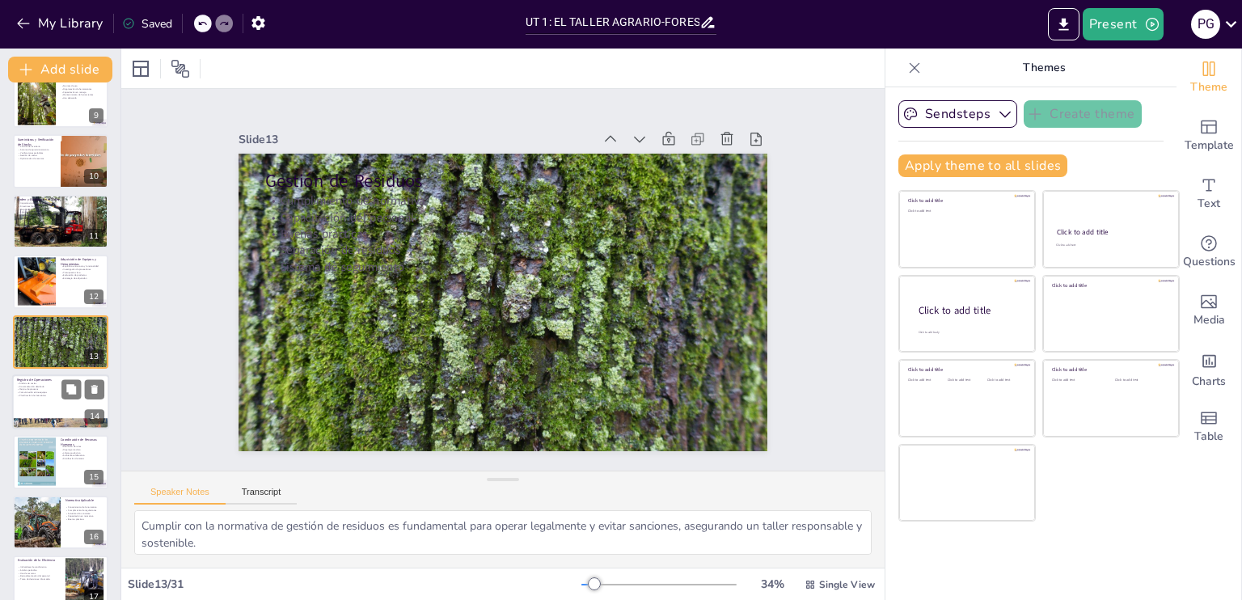
click at [60, 391] on p "Comunicación entre equipos" at bounding box center [60, 392] width 87 height 3
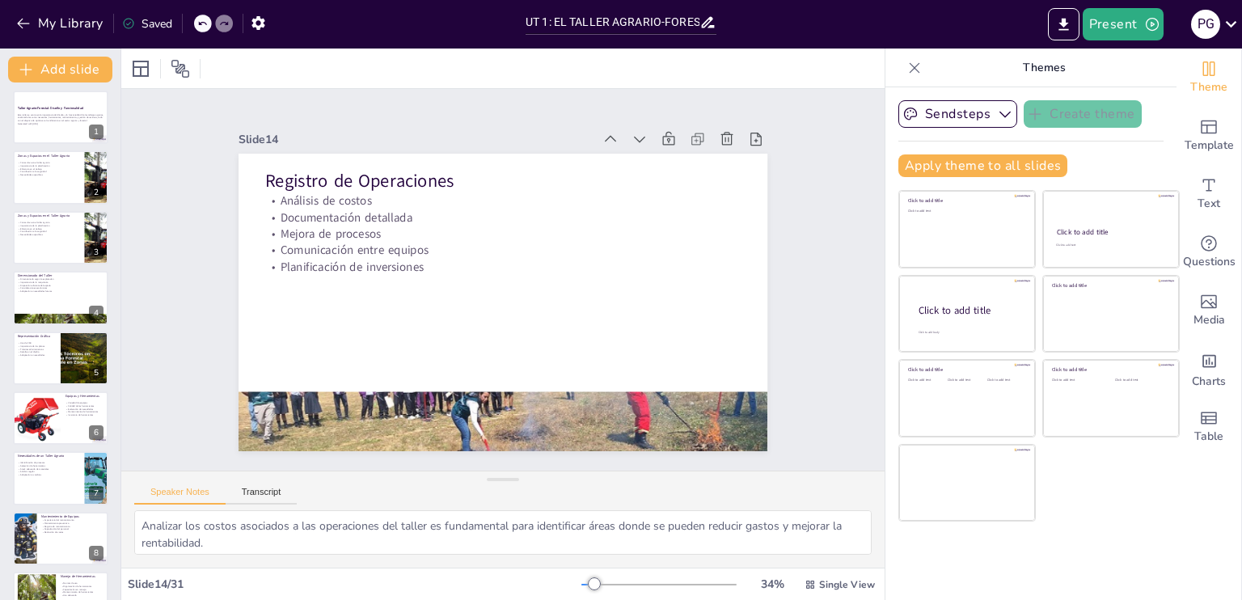
scroll to position [0, 0]
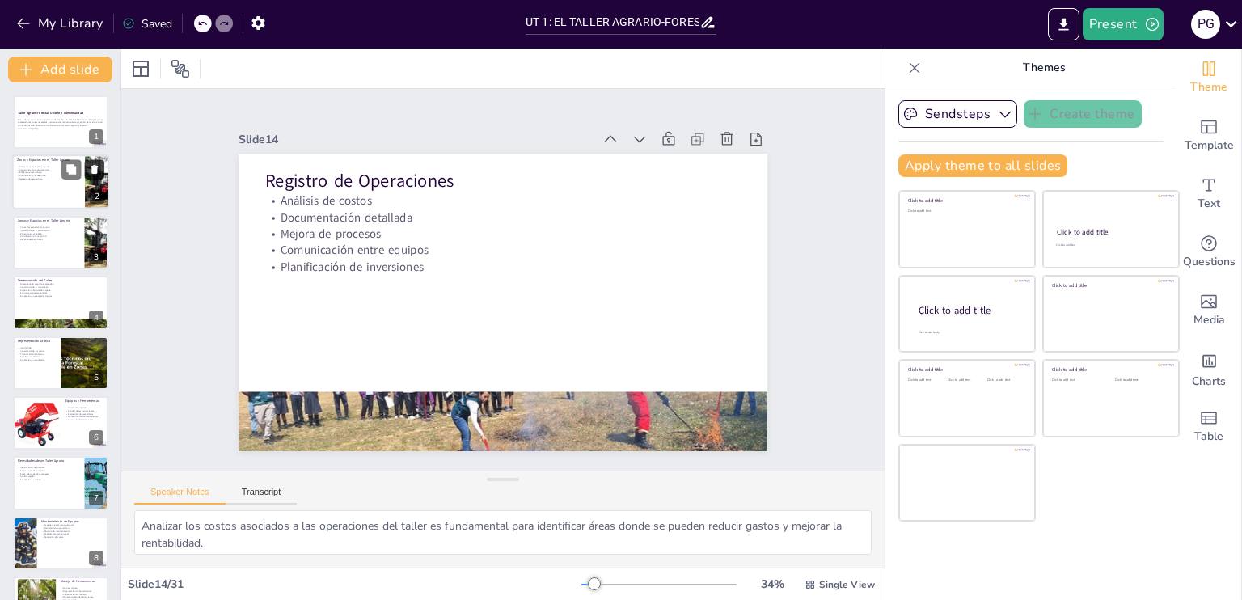
click at [96, 169] on icon at bounding box center [94, 170] width 6 height 9
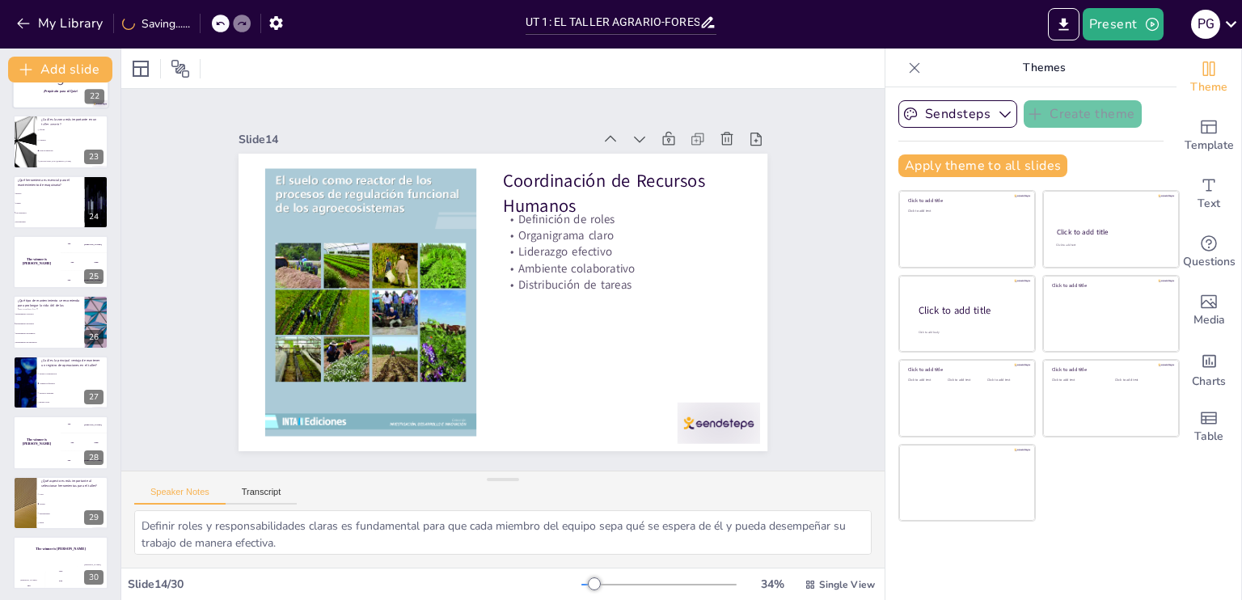
scroll to position [1306, 0]
click at [52, 434] on div "The winner is [PERSON_NAME]" at bounding box center [36, 440] width 49 height 55
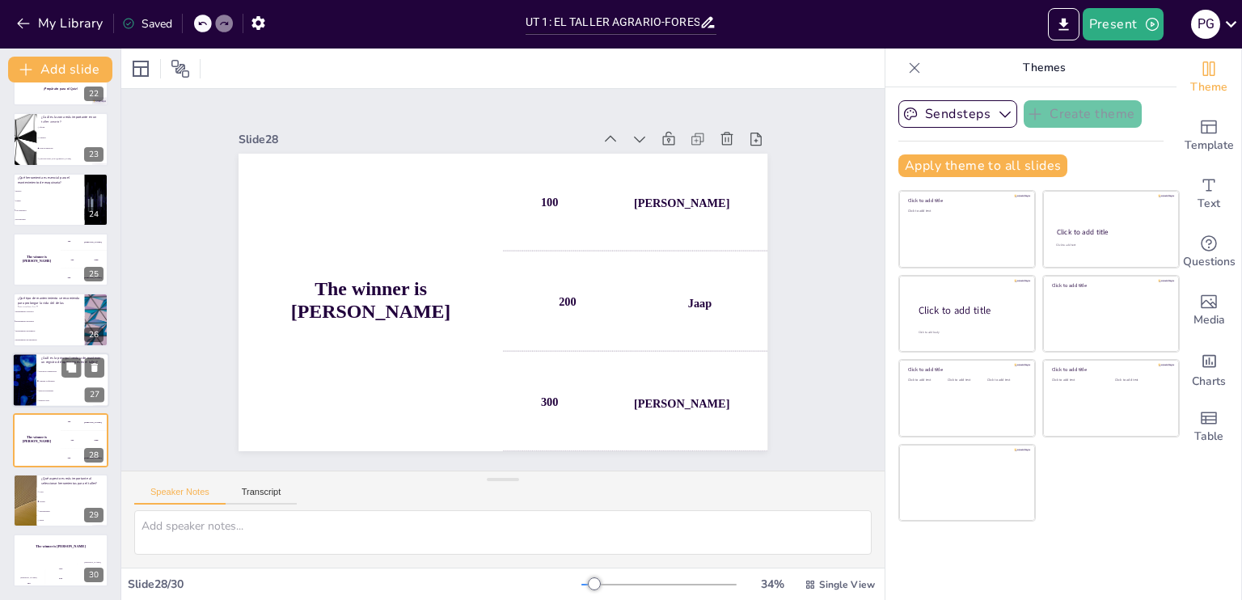
click at [36, 369] on li "Facilita la comunicación" at bounding box center [72, 371] width 73 height 10
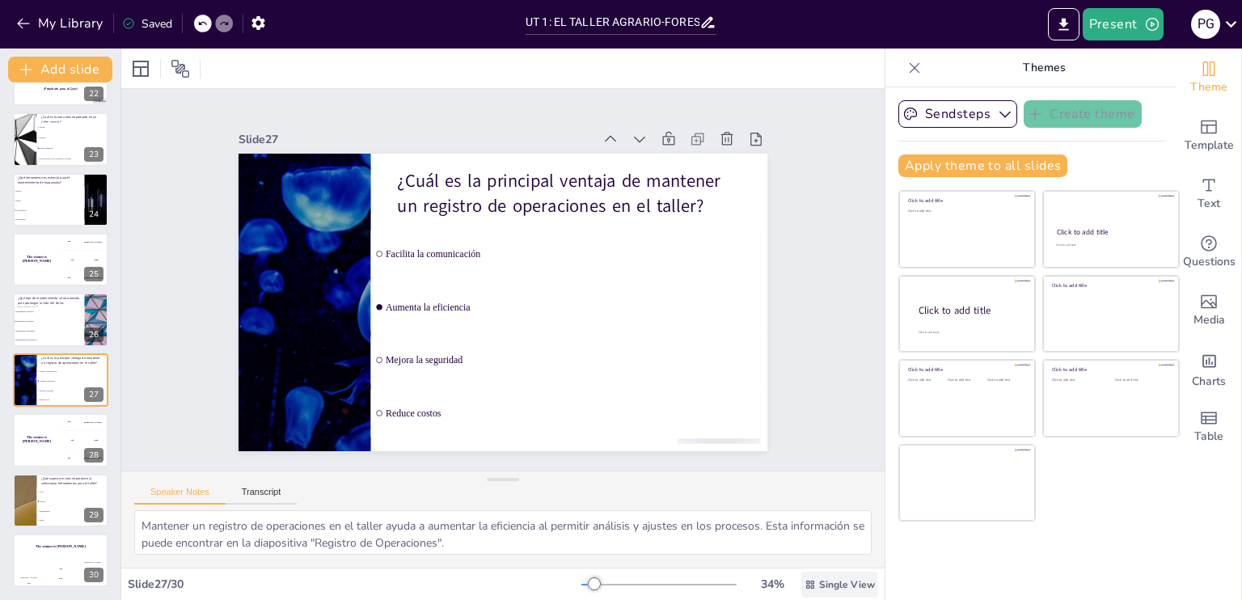
click at [833, 577] on div "Single View" at bounding box center [840, 585] width 77 height 26
